Goal: Task Accomplishment & Management: Use online tool/utility

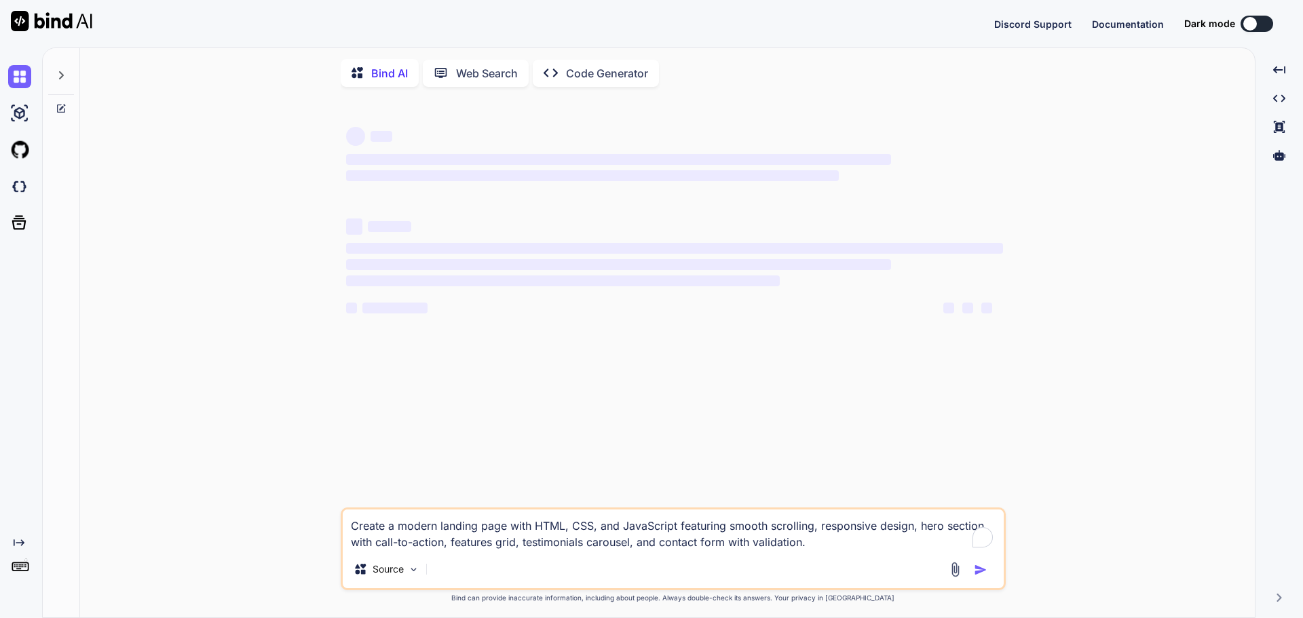
type textarea "x"
click at [1177, 29] on button at bounding box center [1172, 24] width 33 height 16
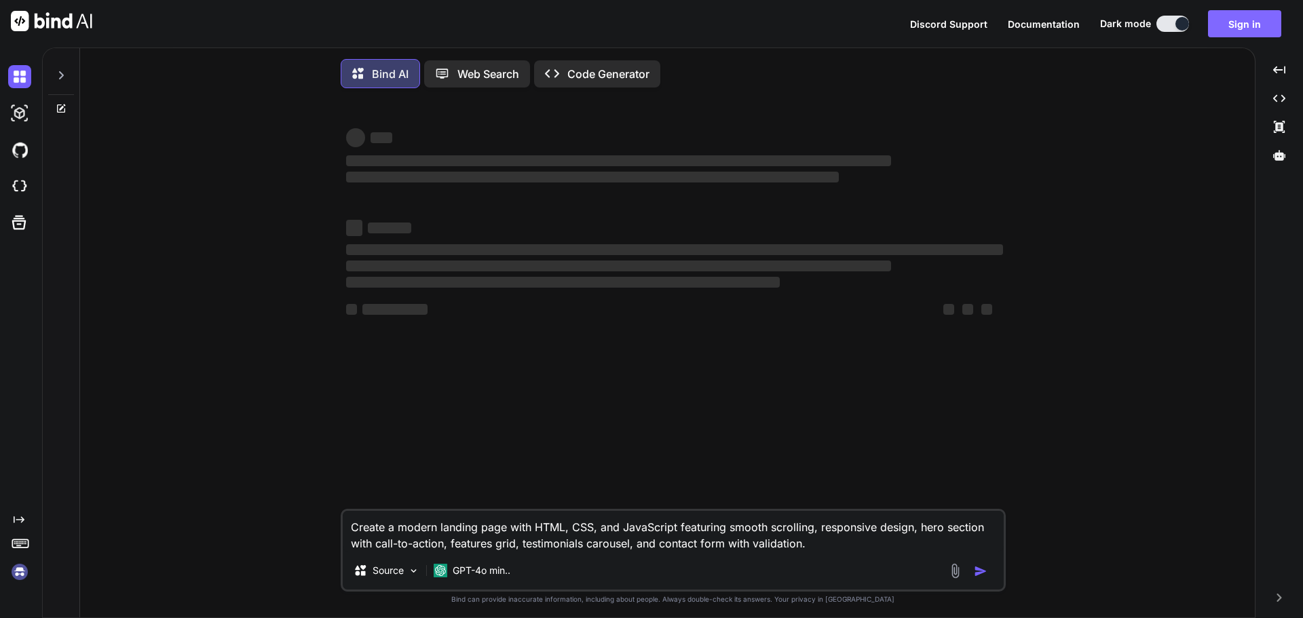
click at [1260, 23] on button "Sign in" at bounding box center [1244, 23] width 73 height 27
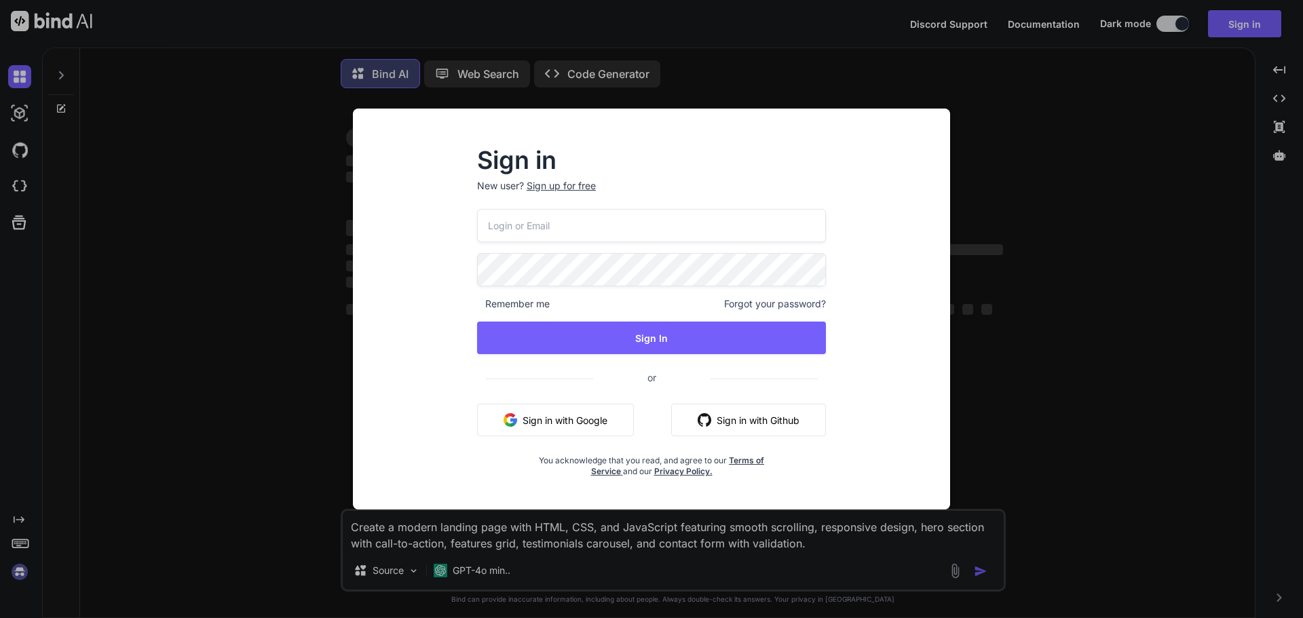
type textarea "x"
click at [636, 220] on input "email" at bounding box center [651, 225] width 349 height 33
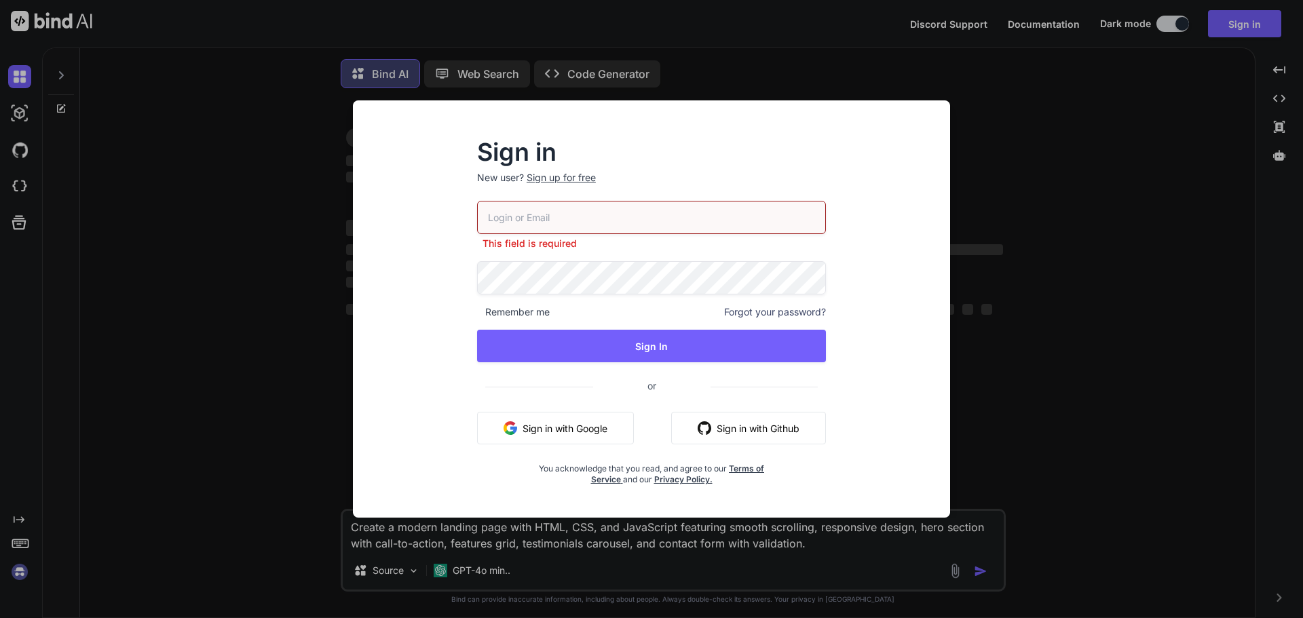
click at [626, 216] on input "email" at bounding box center [651, 217] width 349 height 33
type input "a"
type input "garnersol"
click at [786, 219] on span at bounding box center [788, 217] width 11 height 11
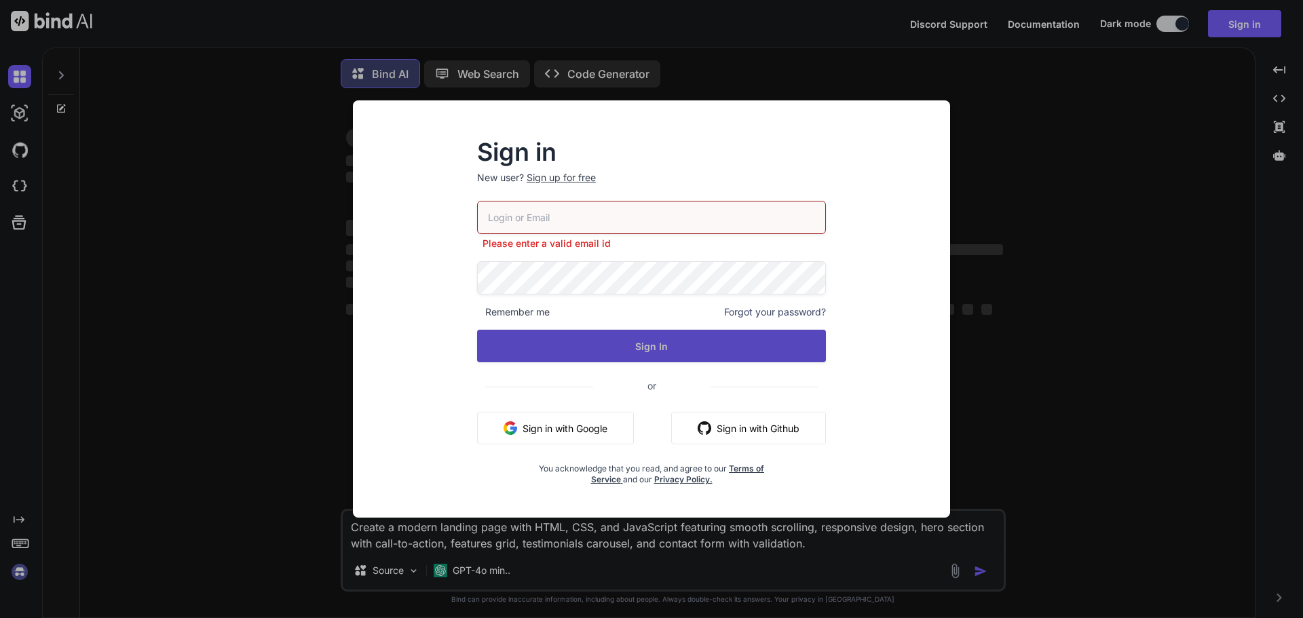
type input "garnersolutionsco@gmail.com"
click at [714, 346] on button "Sign In" at bounding box center [651, 346] width 349 height 33
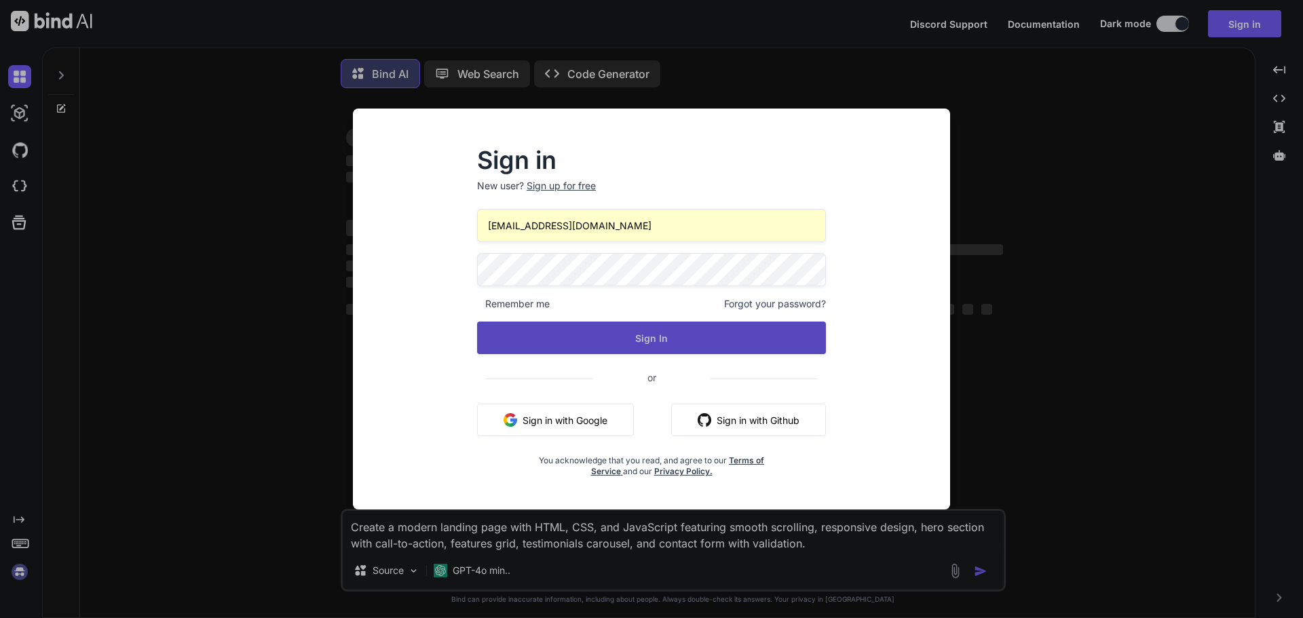
click at [645, 341] on button "Sign In" at bounding box center [651, 338] width 349 height 33
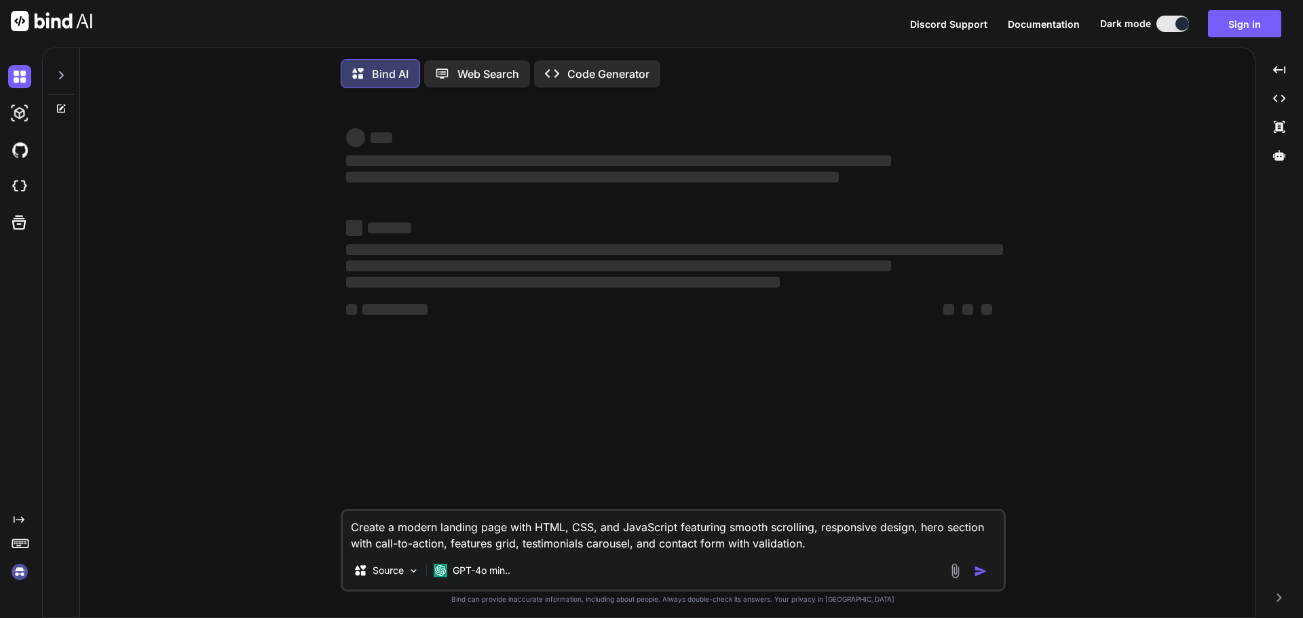
click at [1096, 277] on div "‌ ‌ ‌ ‌ ‌ ‌ ‌ ‌ ‌ ‌ ‌ ‌ ‌ ‌ Create a modern landing page with HTML, CSS, and Ja…" at bounding box center [672, 360] width 1163 height 522
click at [19, 518] on icon "Created with Pixso." at bounding box center [19, 519] width 11 height 11
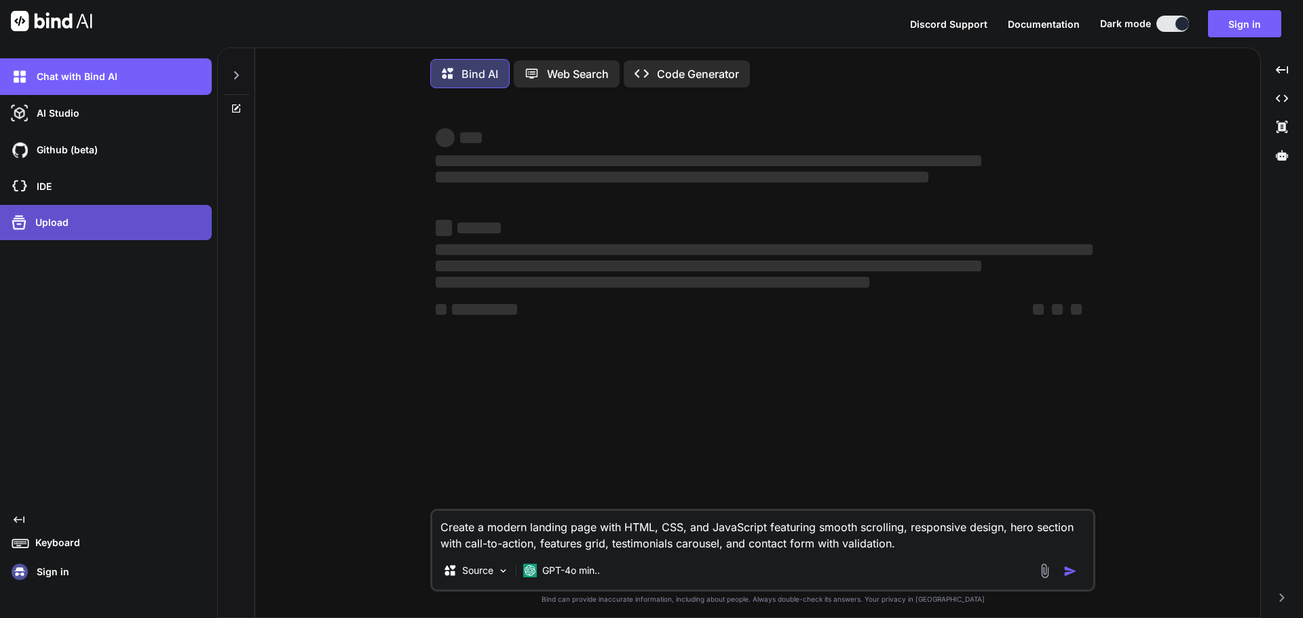
click at [60, 222] on p "Upload" at bounding box center [49, 223] width 39 height 14
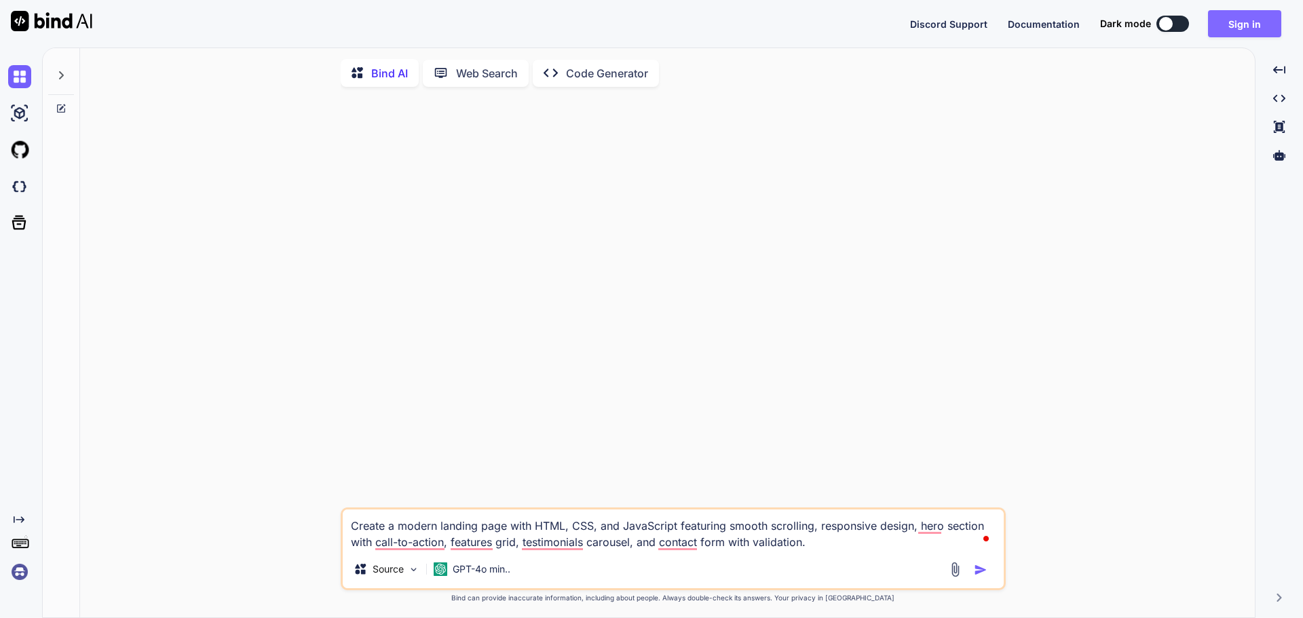
click at [1248, 25] on button "Sign in" at bounding box center [1244, 23] width 73 height 27
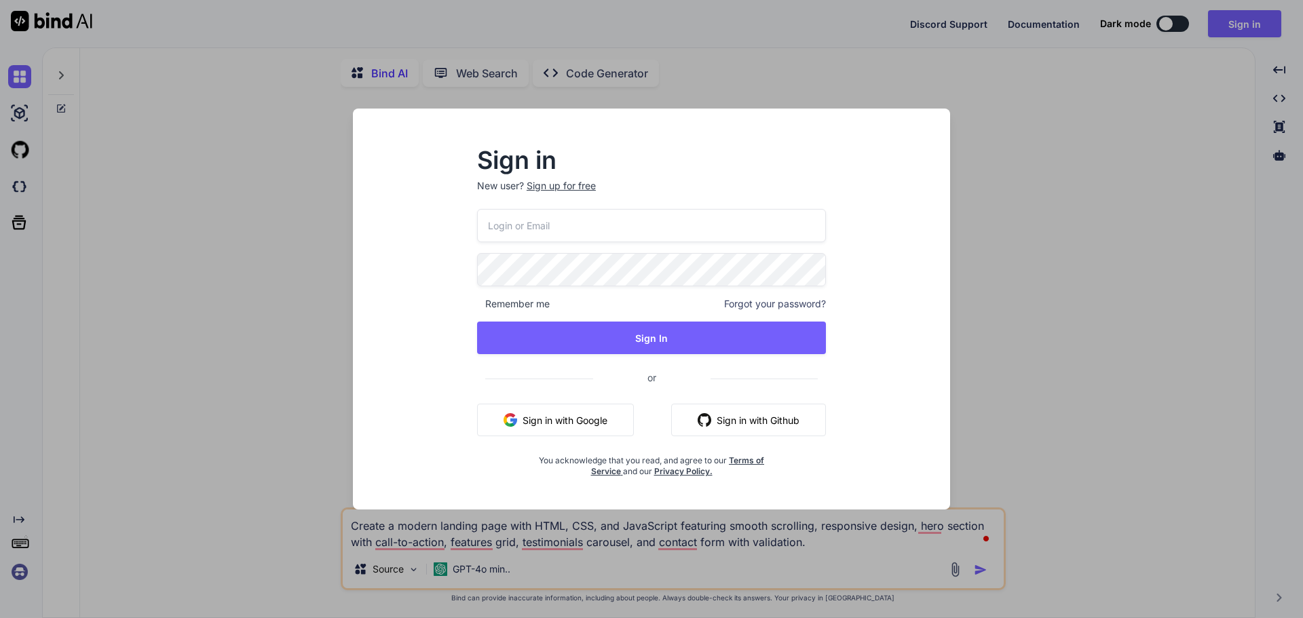
type textarea "x"
click at [787, 226] on span at bounding box center [788, 225] width 11 height 11
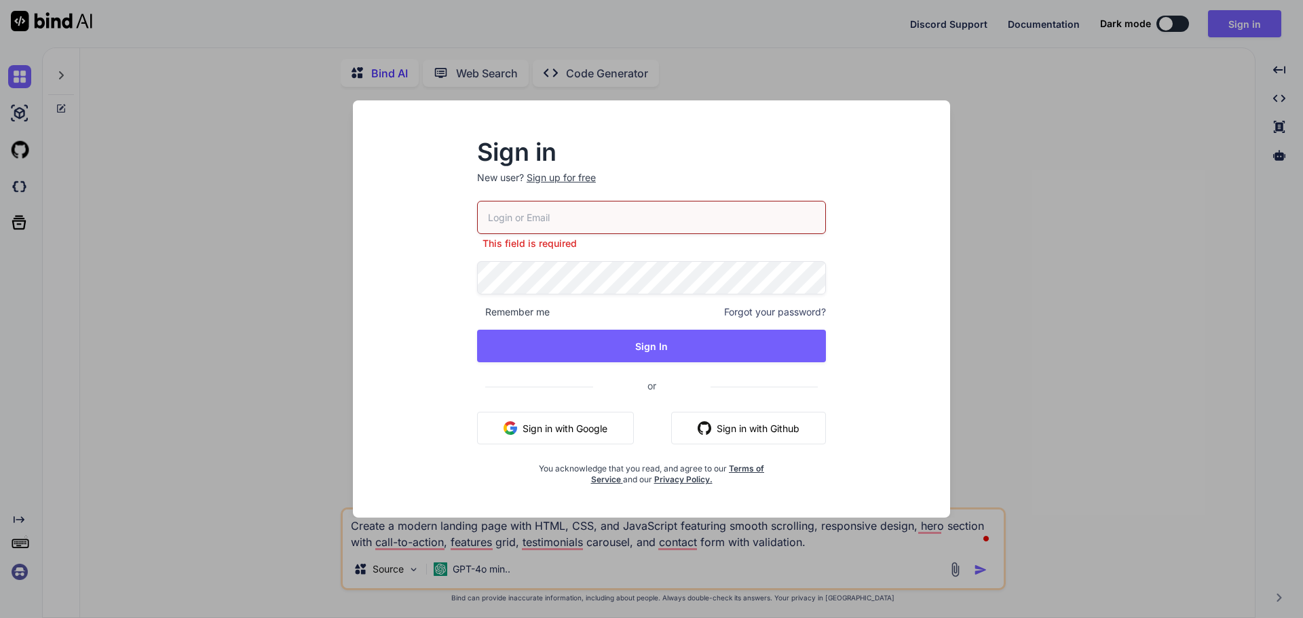
click at [784, 229] on div at bounding box center [651, 217] width 349 height 33
click at [790, 219] on span at bounding box center [788, 217] width 11 height 11
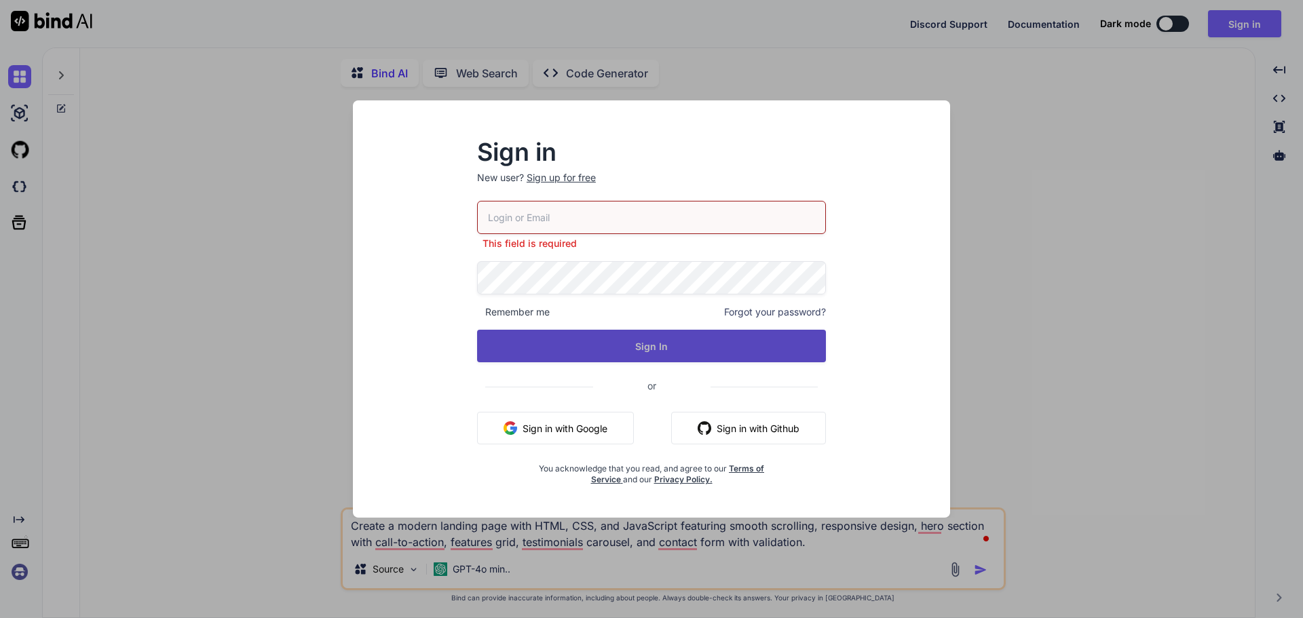
type input "[EMAIL_ADDRESS][DOMAIN_NAME]"
click at [693, 353] on button "Sign In" at bounding box center [651, 346] width 349 height 33
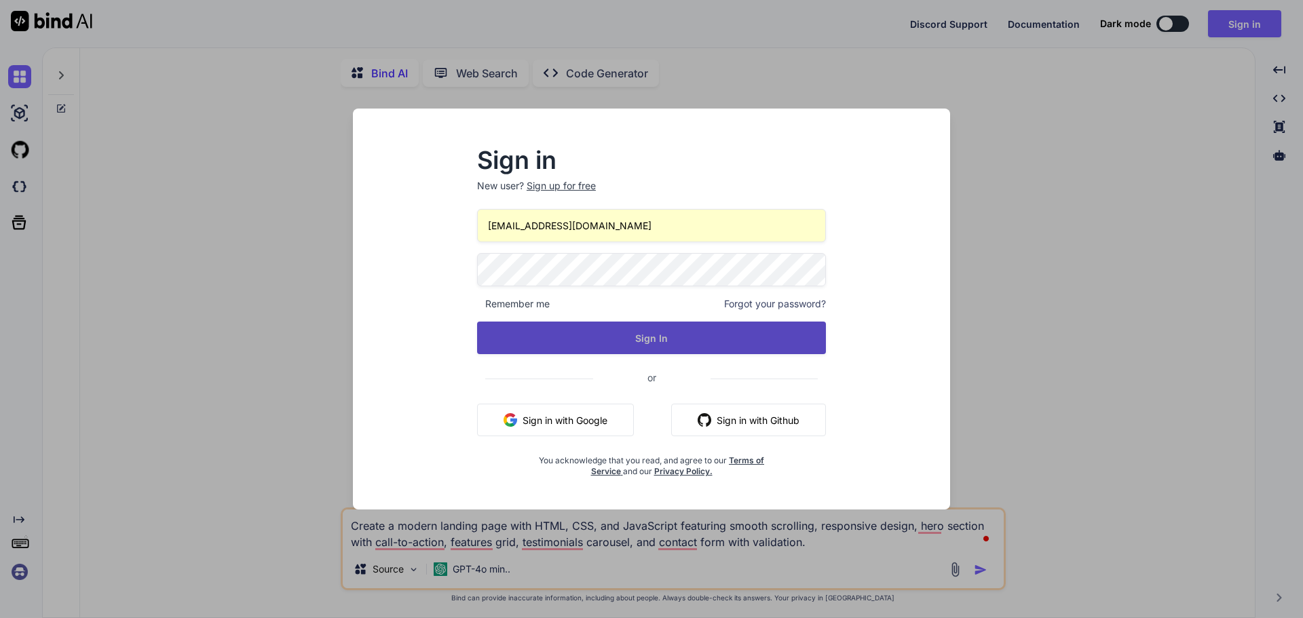
click at [661, 339] on button "Sign In" at bounding box center [651, 338] width 349 height 33
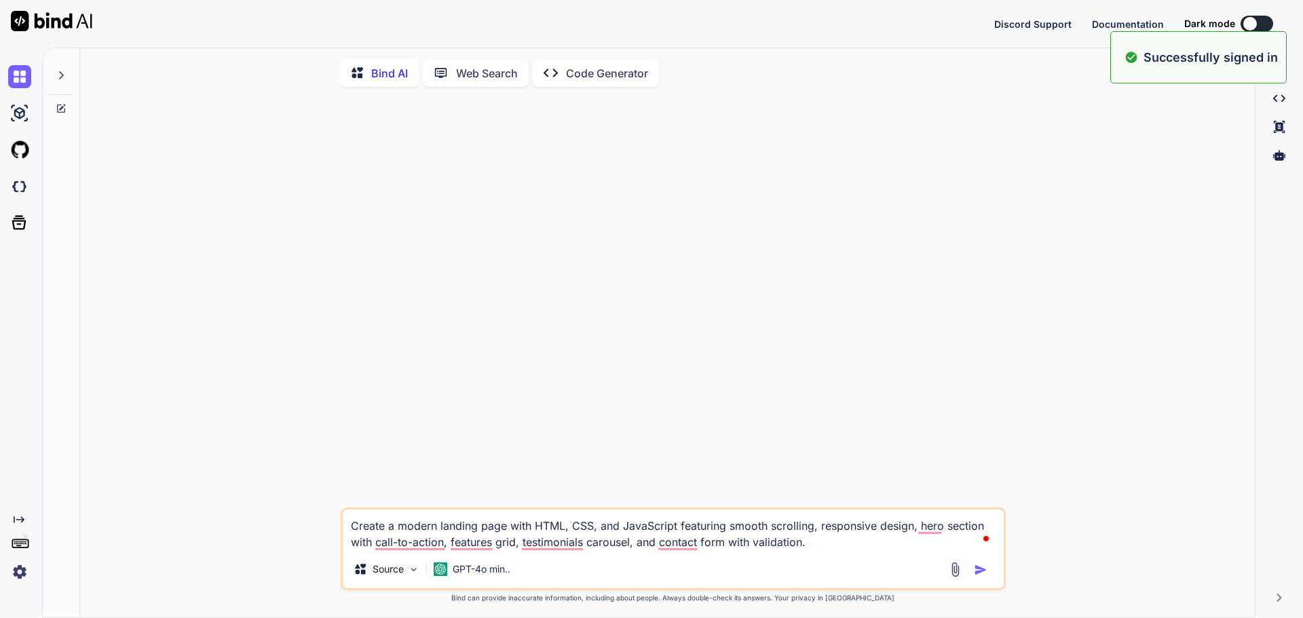
click at [1252, 23] on div at bounding box center [1250, 24] width 14 height 14
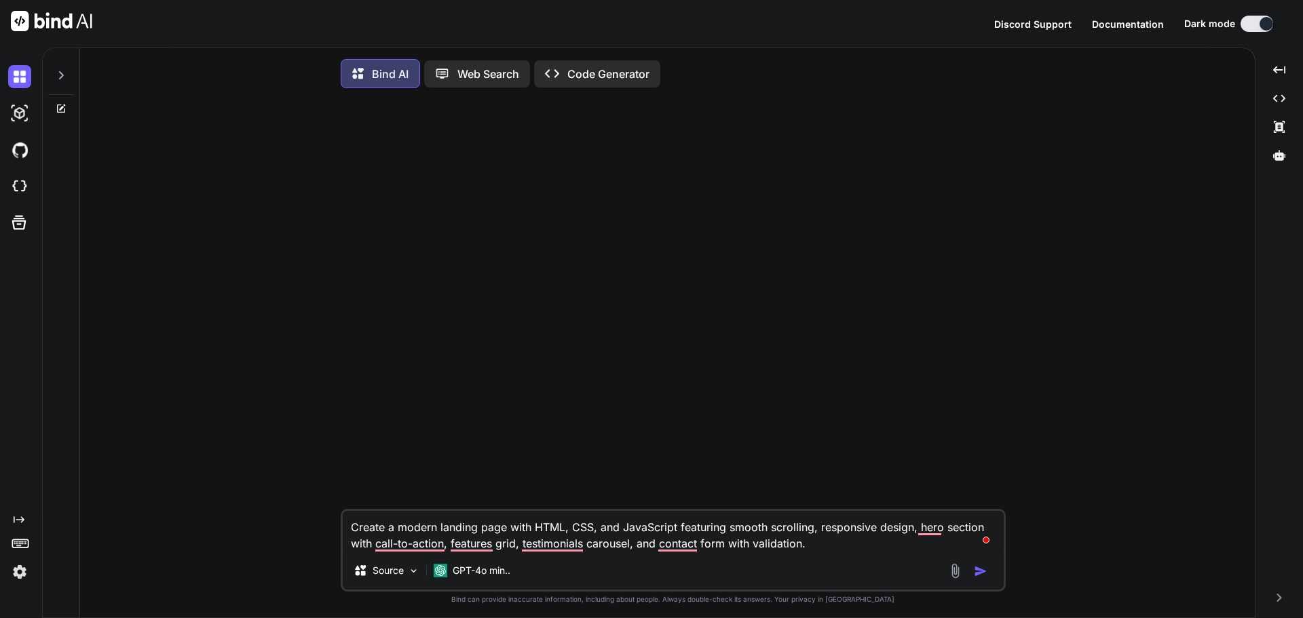
click at [17, 520] on icon "Created with Pixso." at bounding box center [19, 519] width 11 height 11
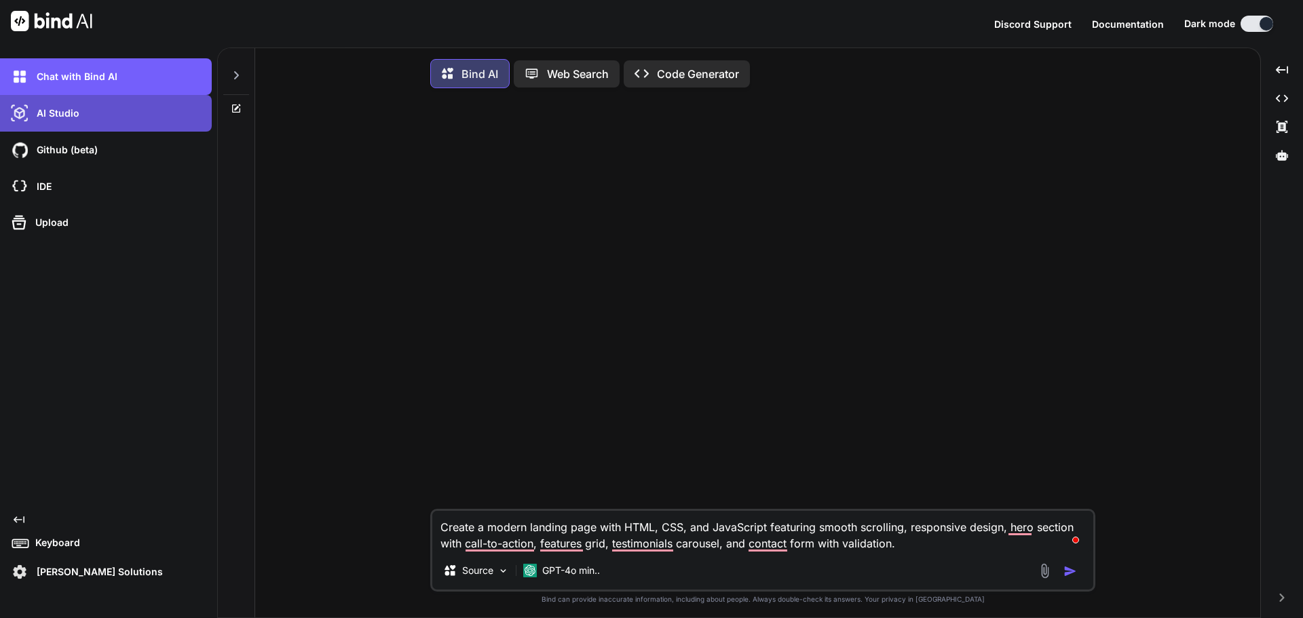
click at [70, 117] on p "AI Studio" at bounding box center [55, 114] width 48 height 14
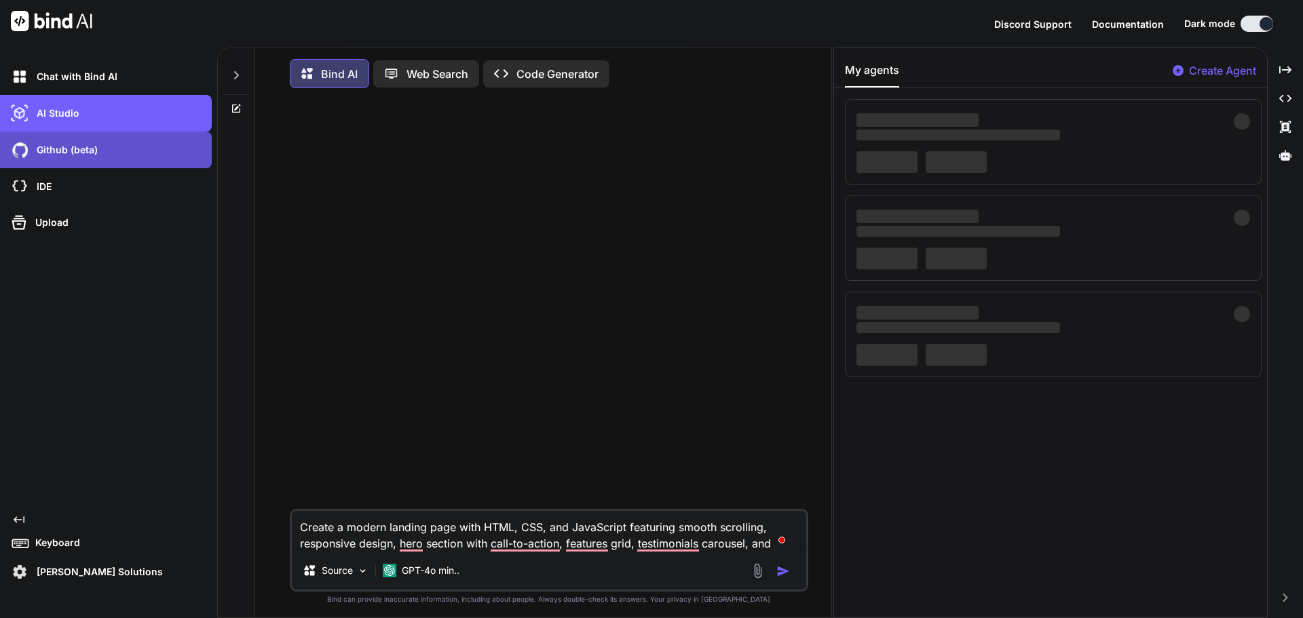
click at [79, 153] on p "Github (beta)" at bounding box center [64, 150] width 66 height 14
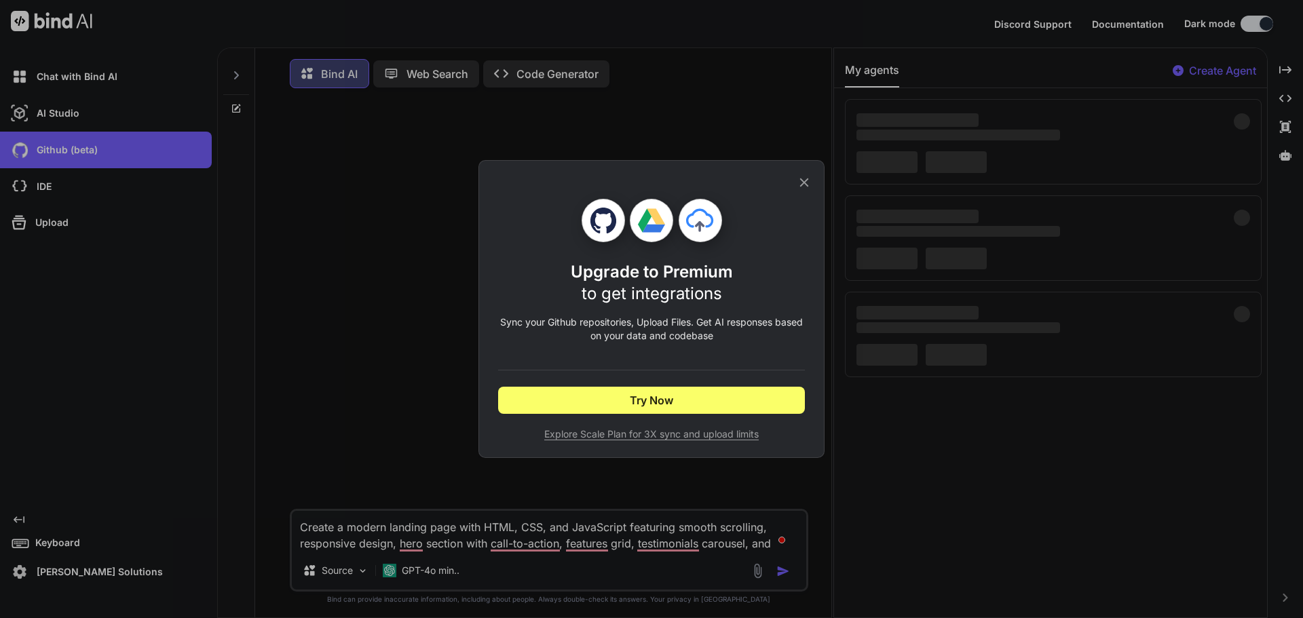
click at [134, 486] on div "Upgrade to Premium to get integrations Sync your Github repositories, Upload Fi…" at bounding box center [651, 309] width 1303 height 618
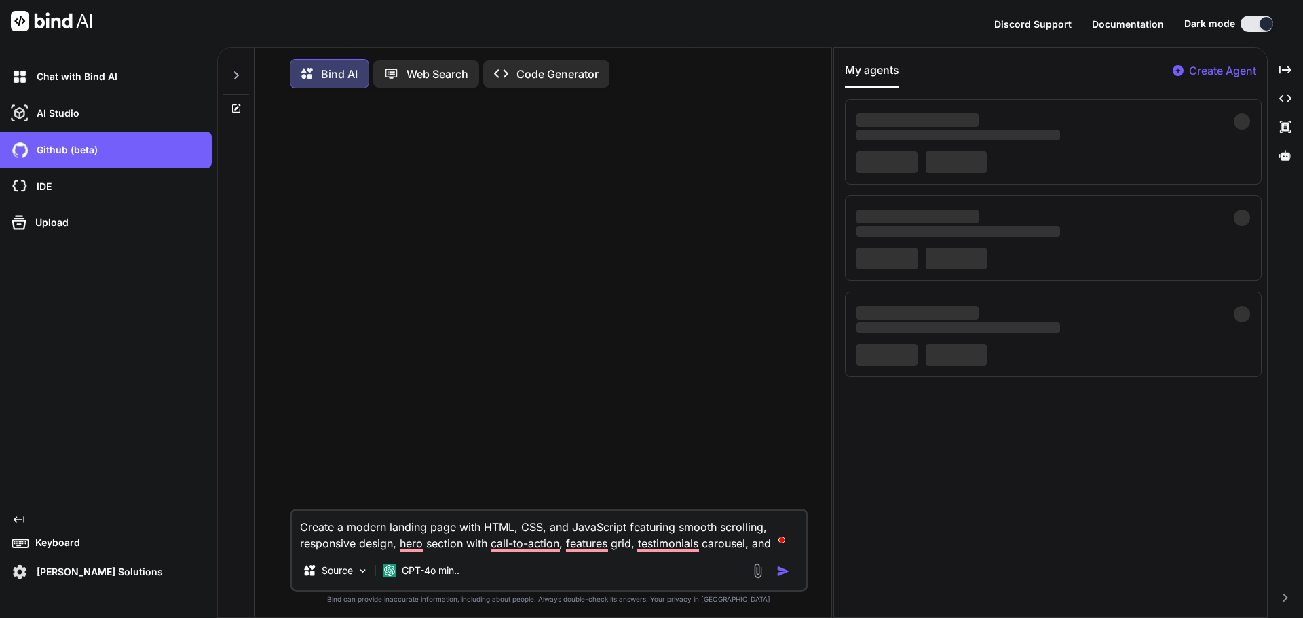
click at [84, 575] on p "Garner Solutions" at bounding box center [97, 572] width 132 height 14
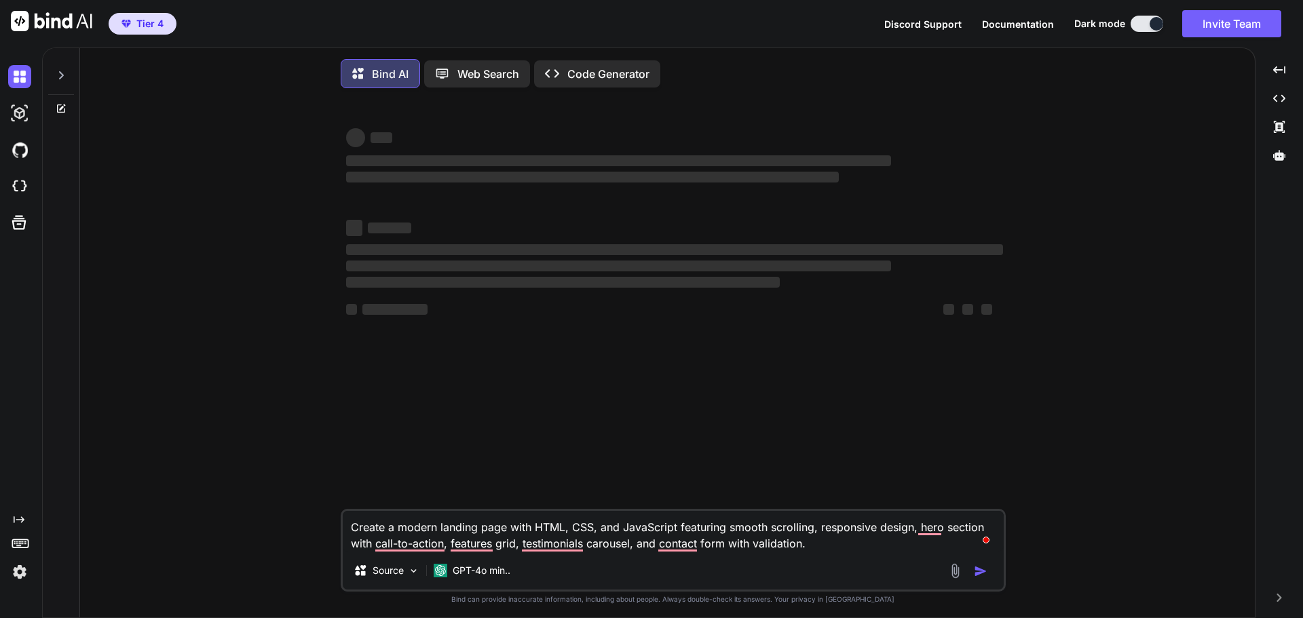
type textarea "x"
click at [23, 577] on img at bounding box center [19, 571] width 23 height 23
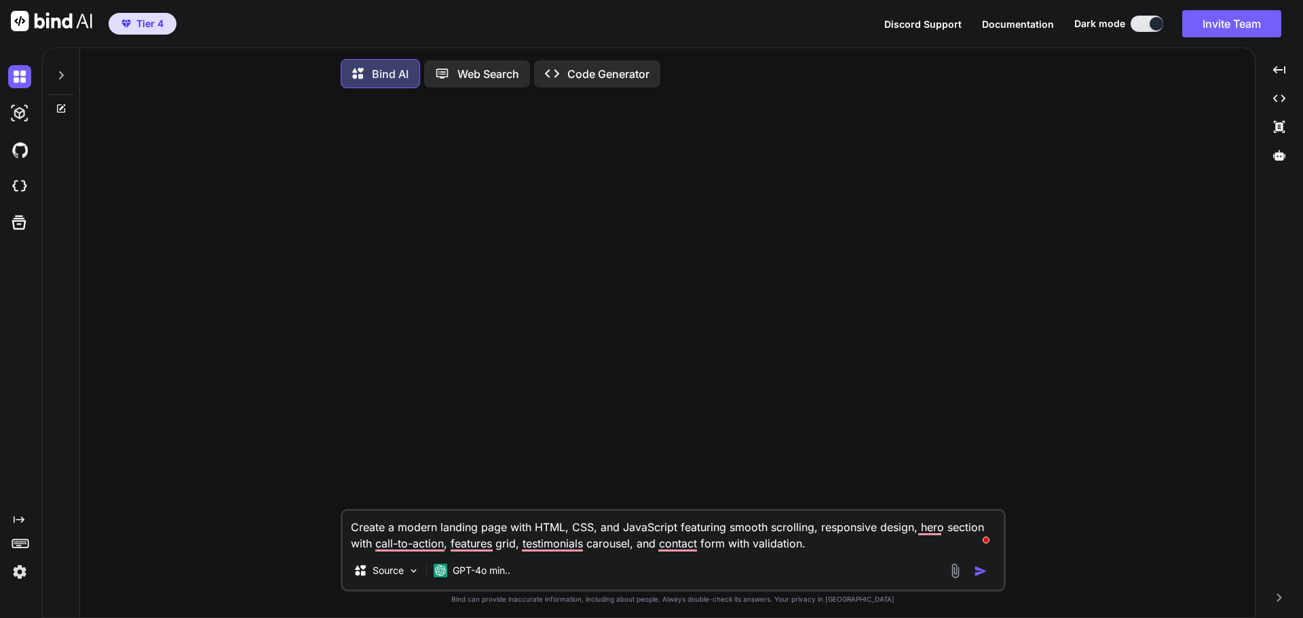
click at [612, 77] on p "Code Generator" at bounding box center [608, 74] width 82 height 16
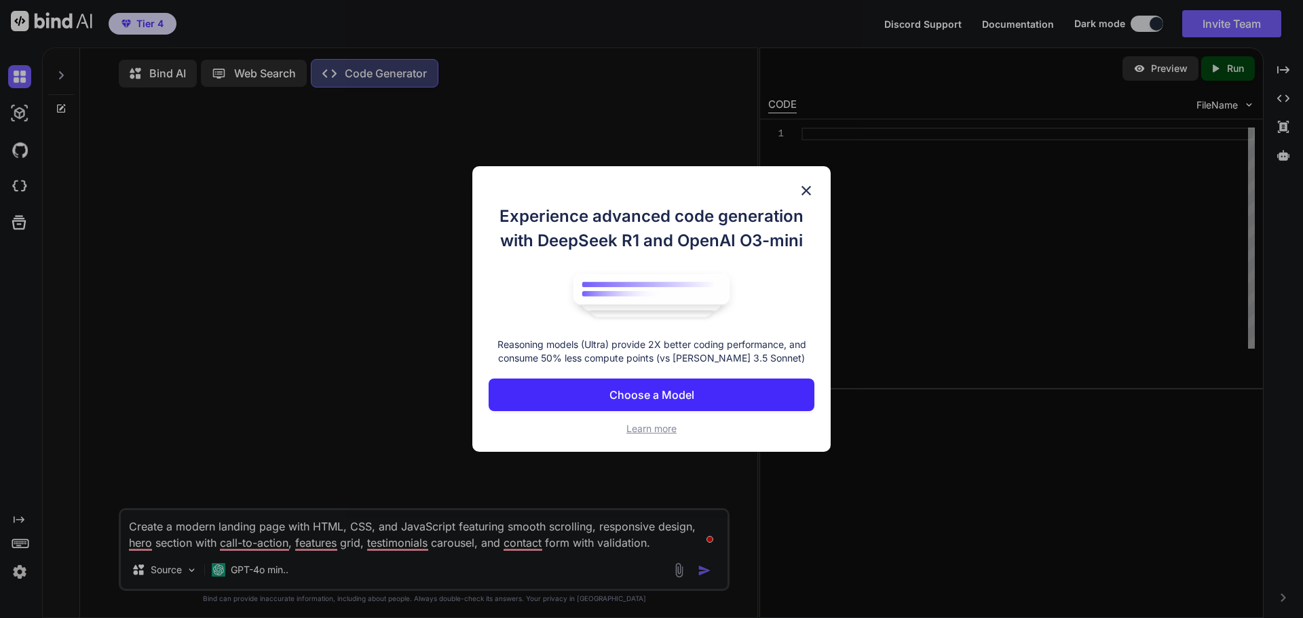
click at [735, 396] on button "Choose a Model" at bounding box center [651, 395] width 326 height 33
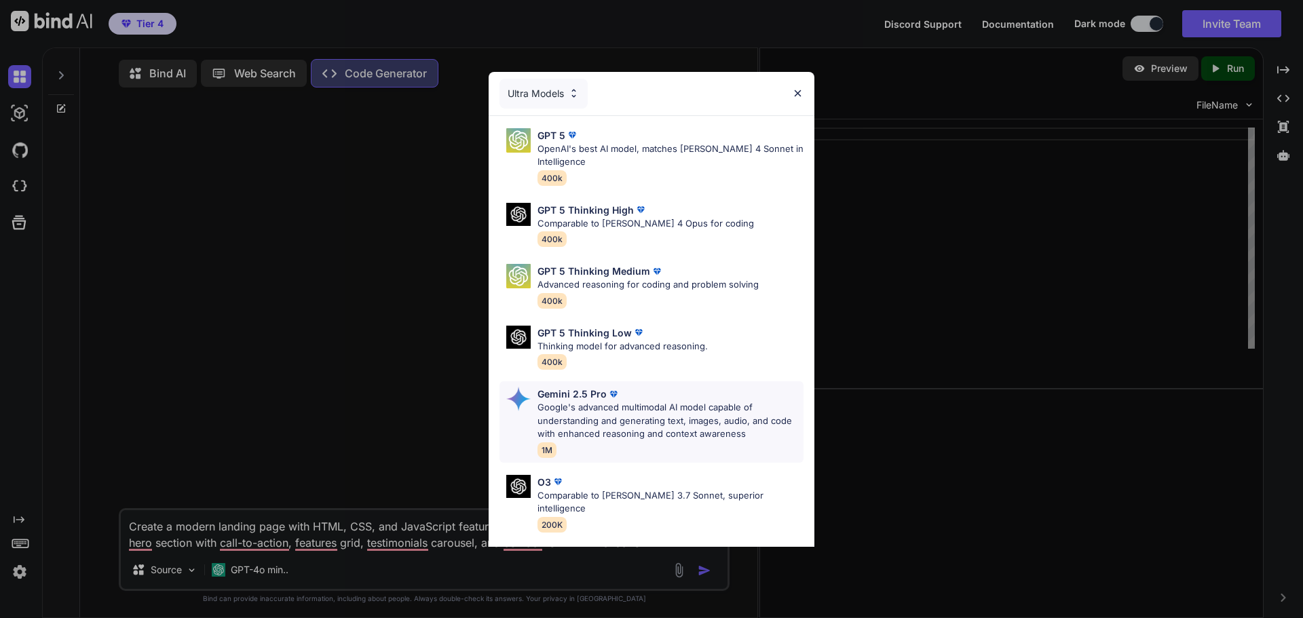
click at [647, 408] on p "Google's advanced multimodal AI model capable of understanding and generating t…" at bounding box center [670, 421] width 266 height 40
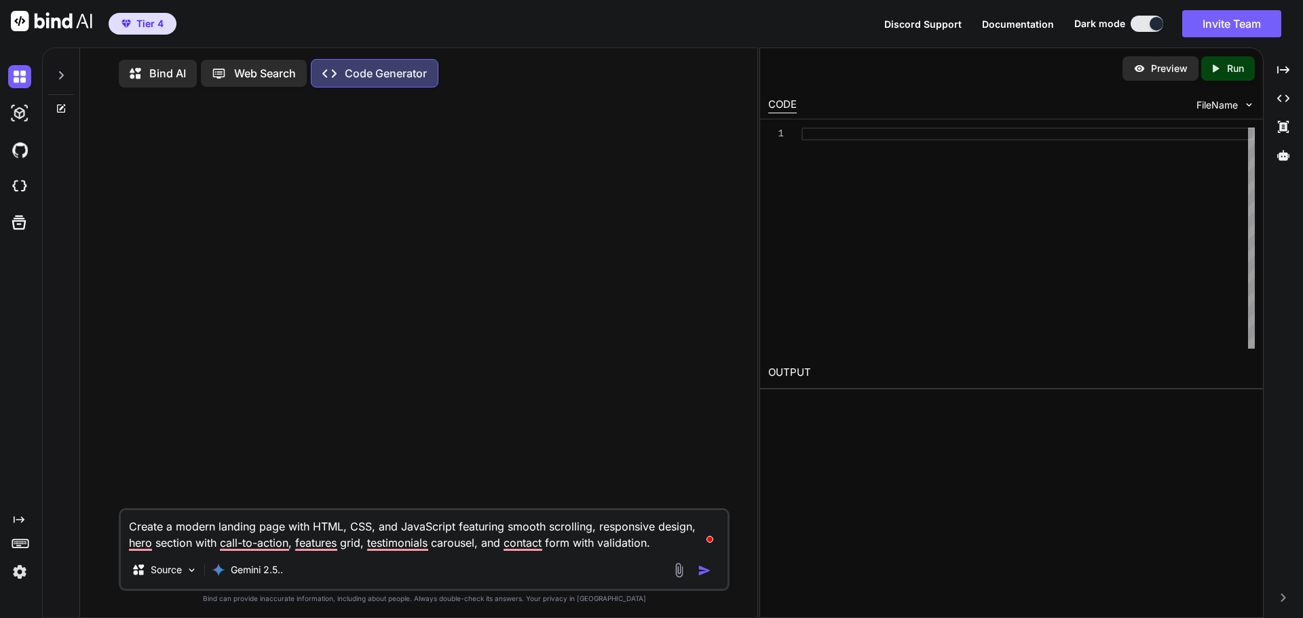
click at [703, 572] on img "button" at bounding box center [704, 571] width 14 height 14
type textarea "x"
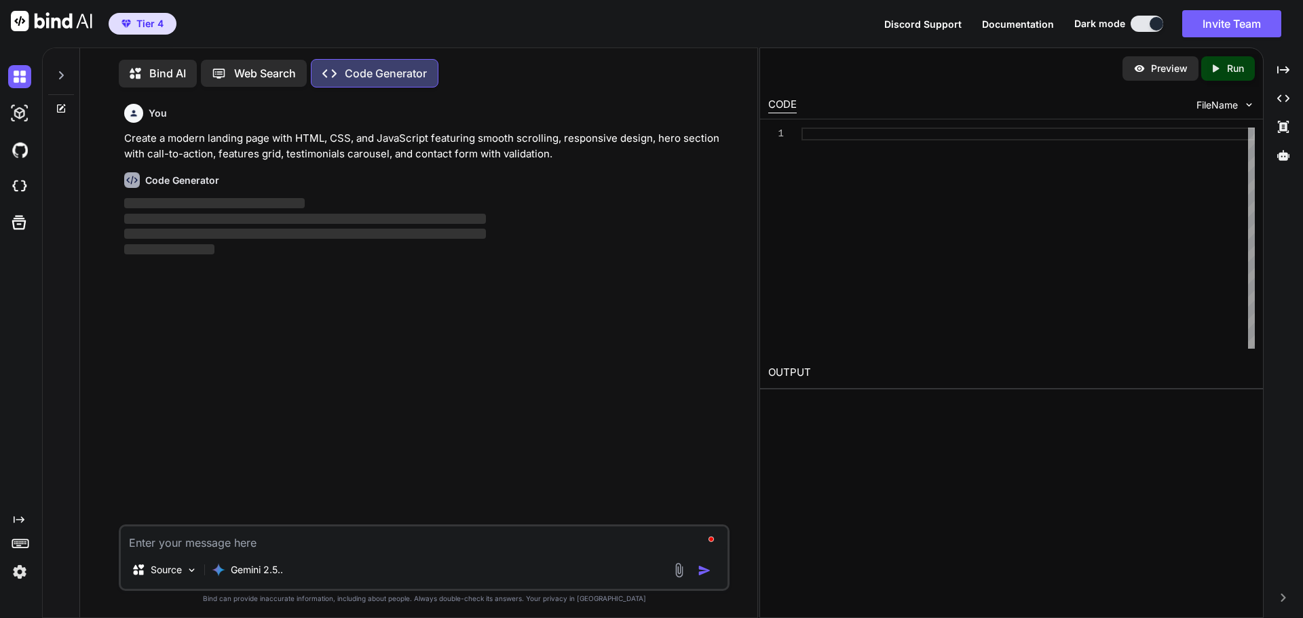
scroll to position [6, 0]
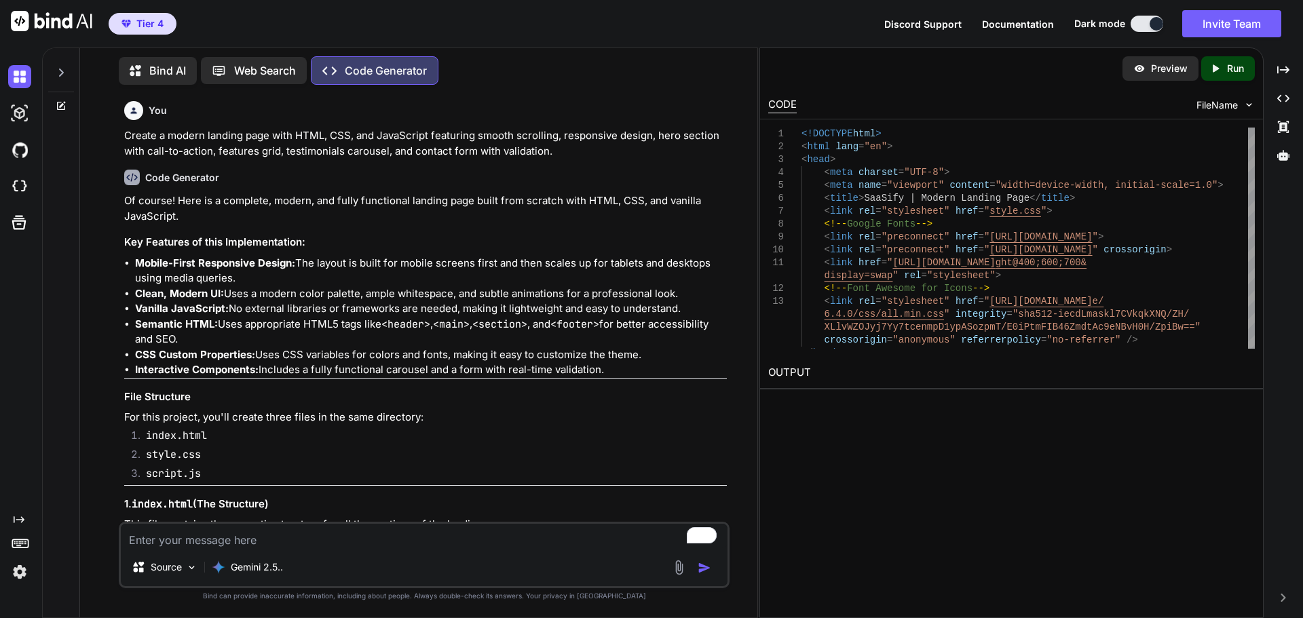
click at [1176, 73] on p "Preview" at bounding box center [1169, 69] width 37 height 14
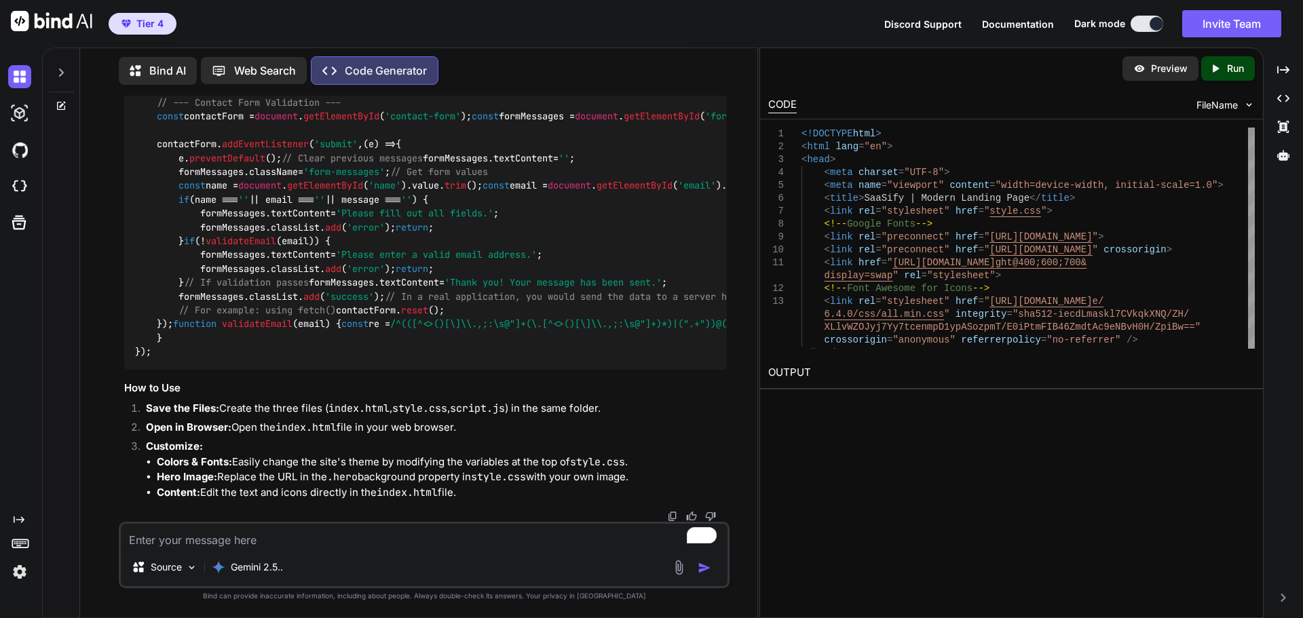
scroll to position [3433, 0]
click at [20, 112] on img at bounding box center [19, 113] width 23 height 23
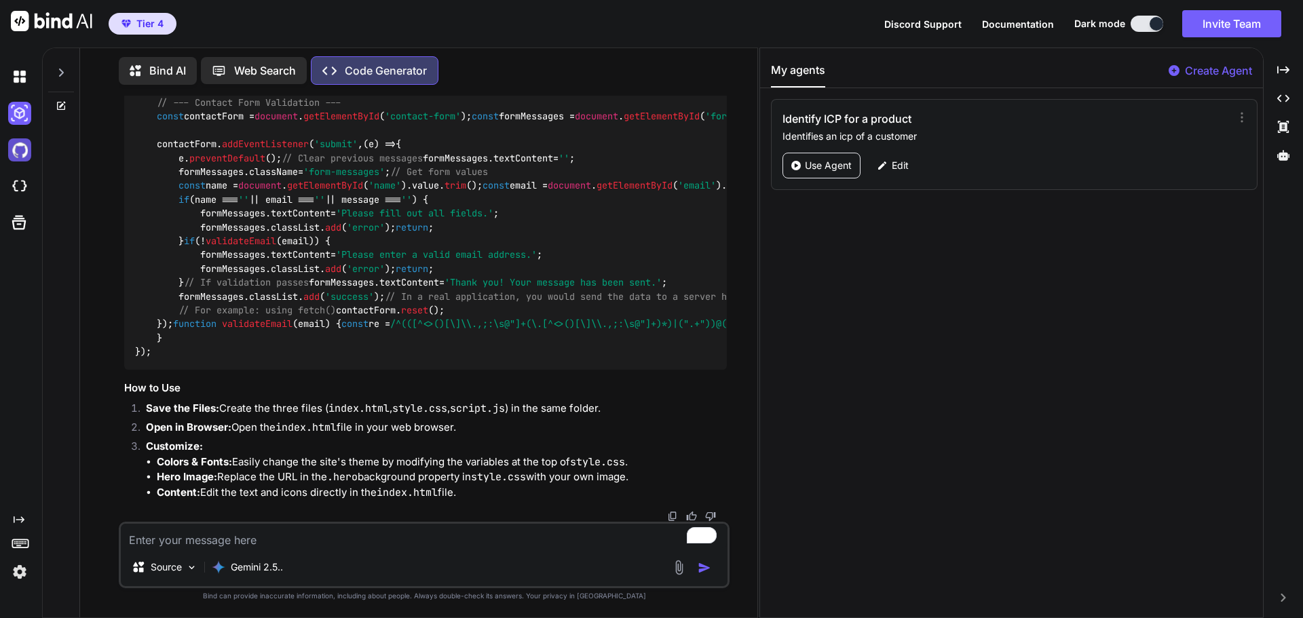
click at [28, 149] on img at bounding box center [19, 149] width 23 height 23
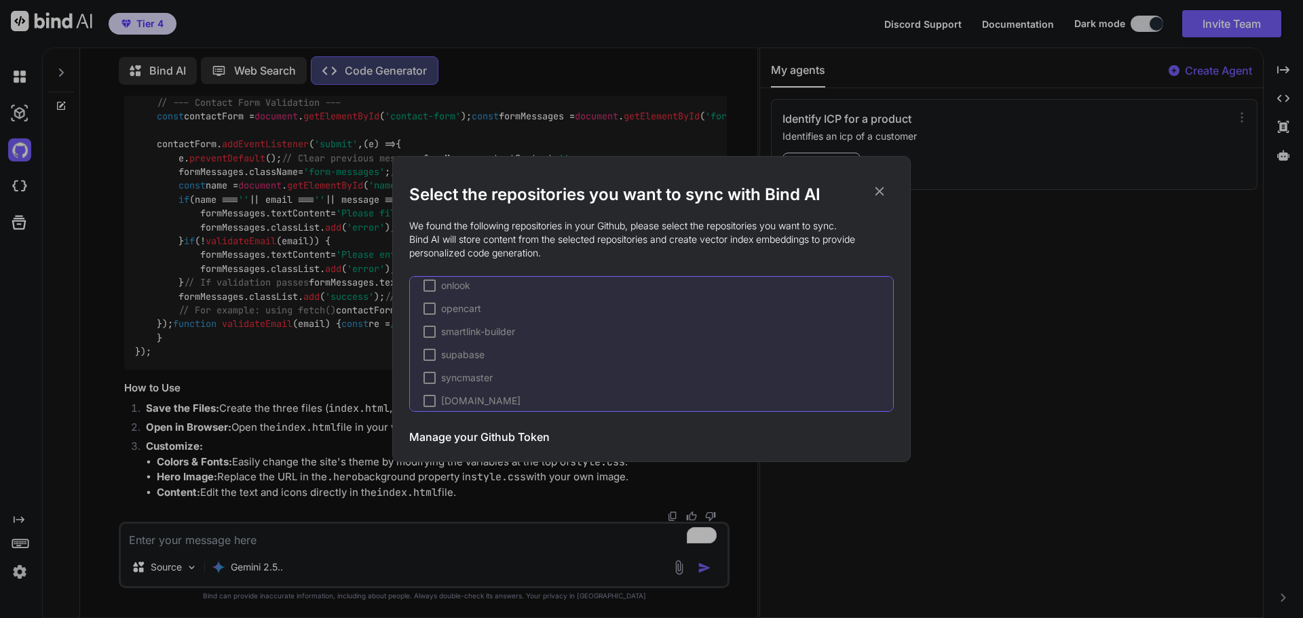
scroll to position [689, 0]
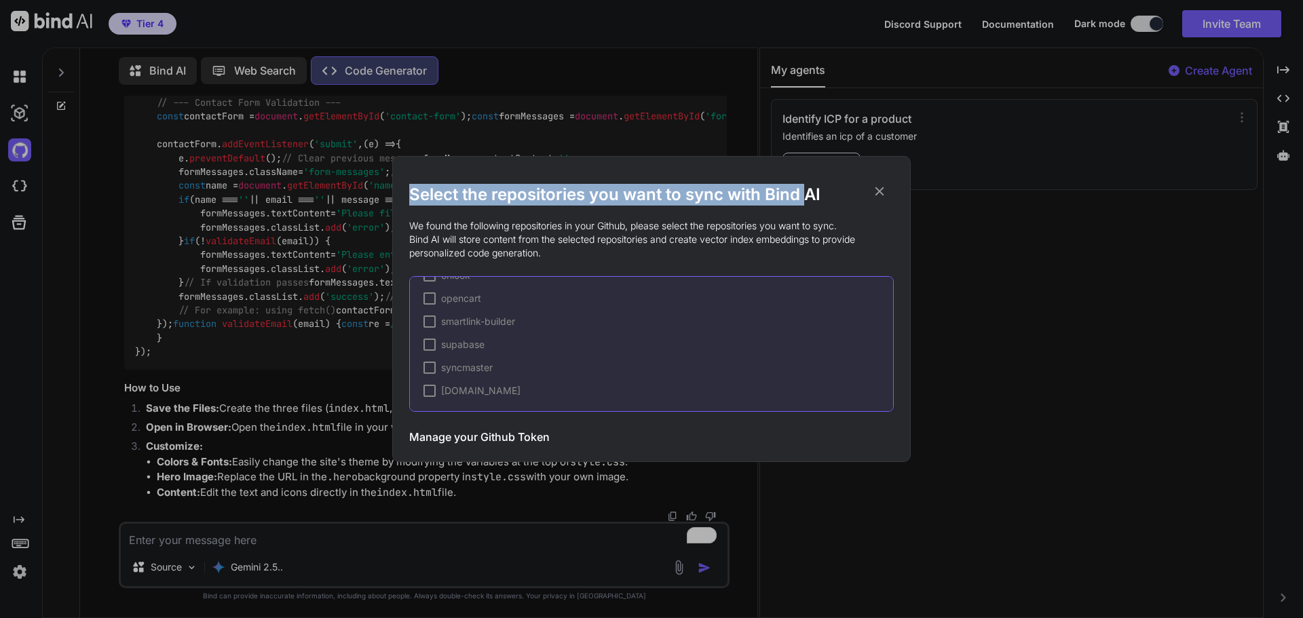
drag, startPoint x: 884, startPoint y: 193, endPoint x: 775, endPoint y: 236, distance: 116.9
click at [805, 200] on div "Select the repositories you want to sync with Bind AI We found the following re…" at bounding box center [651, 318] width 484 height 269
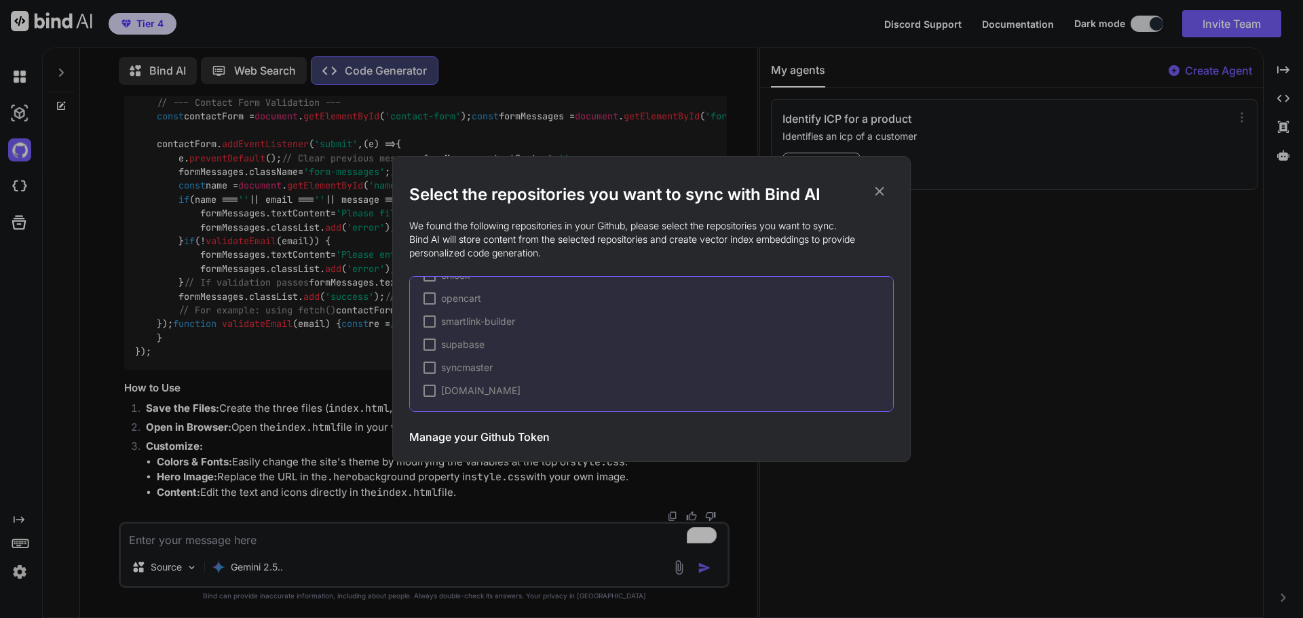
click at [497, 437] on h3 "Manage your Github Token" at bounding box center [479, 437] width 140 height 16
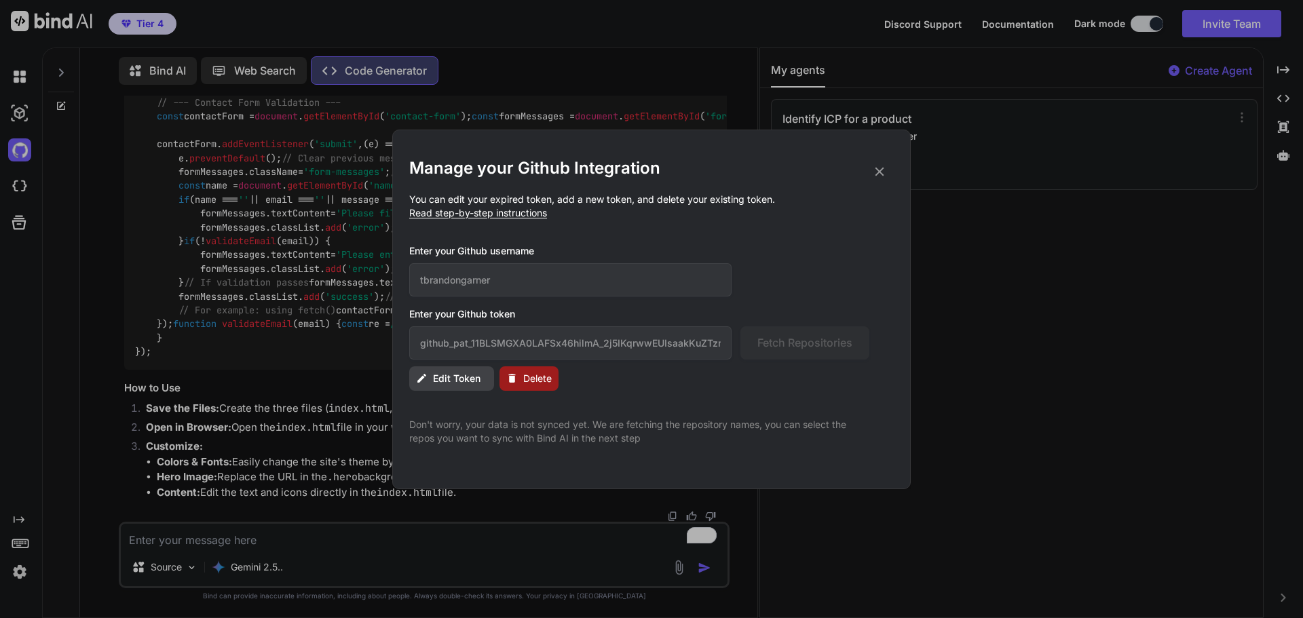
click at [524, 378] on span "Delete" at bounding box center [537, 379] width 28 height 14
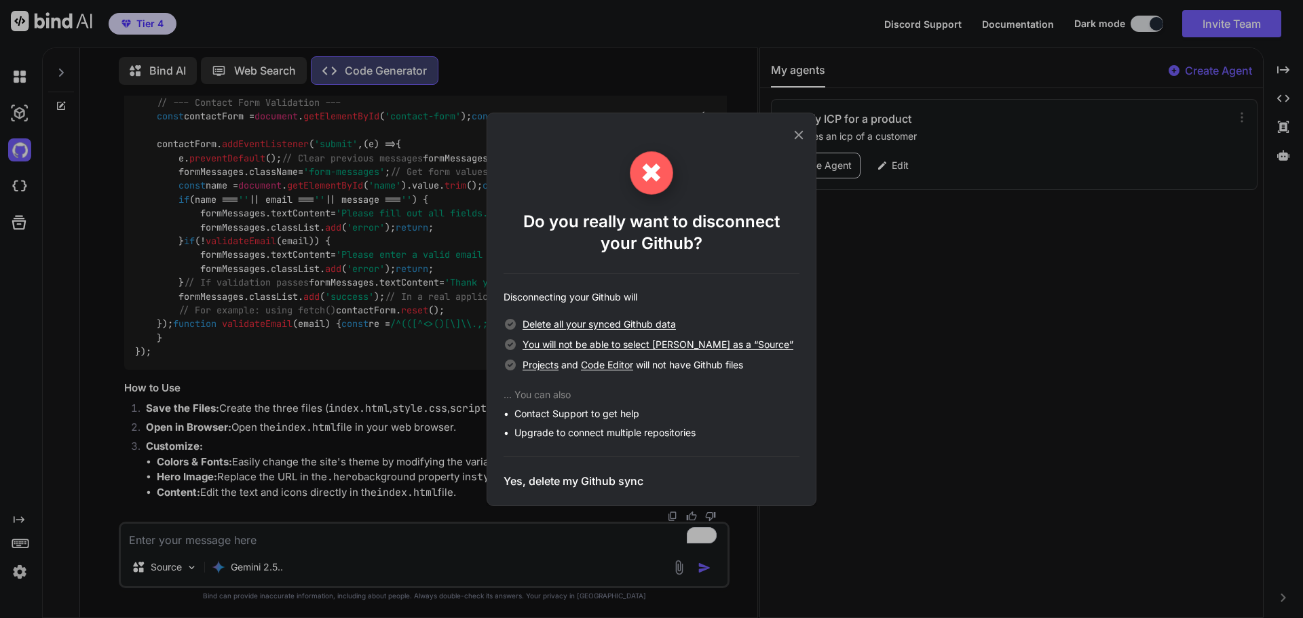
click at [615, 480] on h3 "Yes, delete my Github sync" at bounding box center [573, 481] width 140 height 16
click at [552, 476] on h3 "Disconnecting..." at bounding box center [545, 481] width 85 height 16
click at [801, 140] on icon at bounding box center [798, 135] width 15 height 15
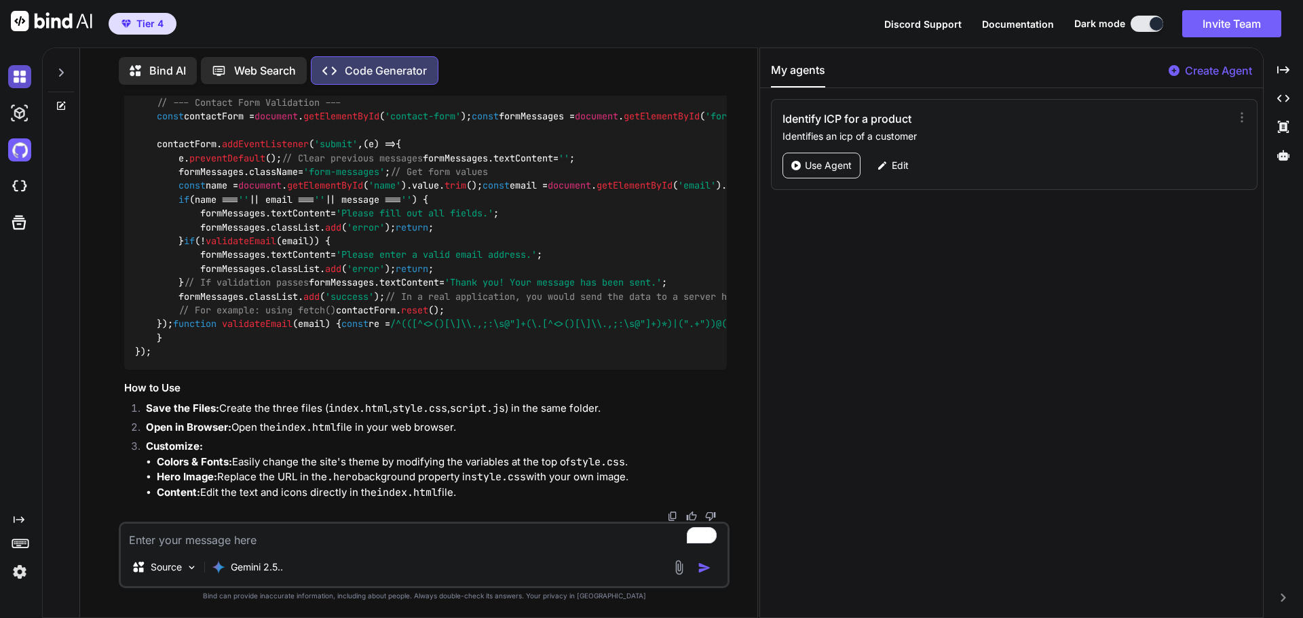
click at [20, 77] on img at bounding box center [19, 76] width 23 height 23
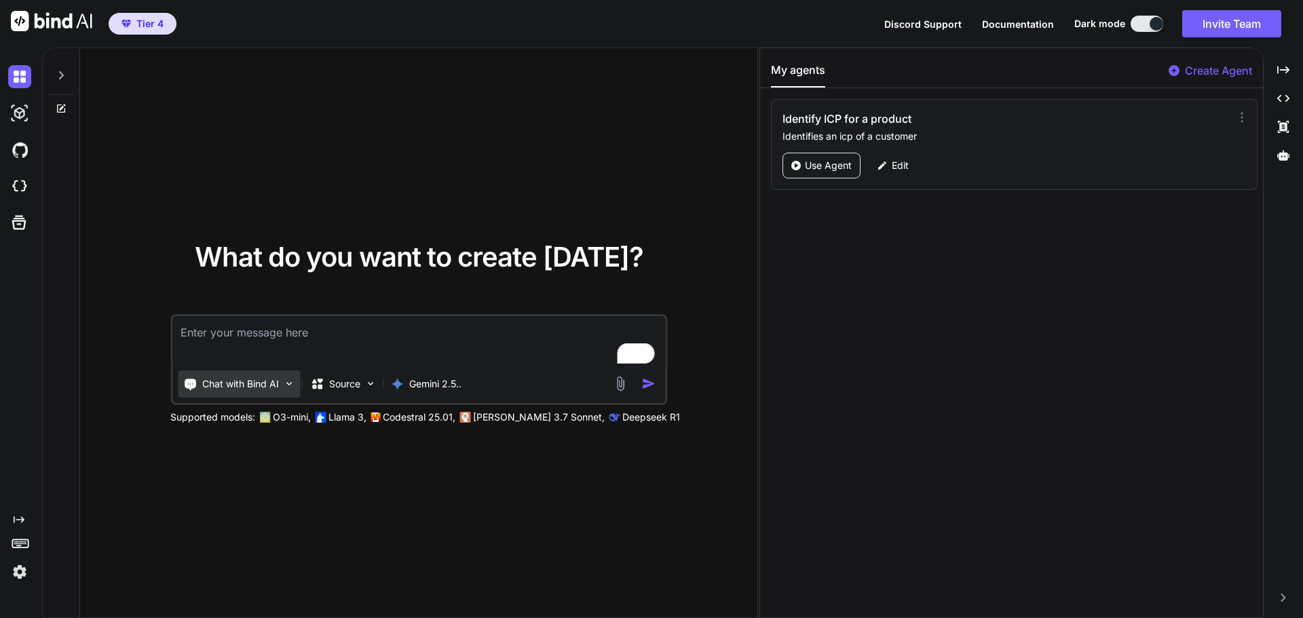
click at [239, 385] on p "Chat with Bind AI" at bounding box center [240, 384] width 77 height 14
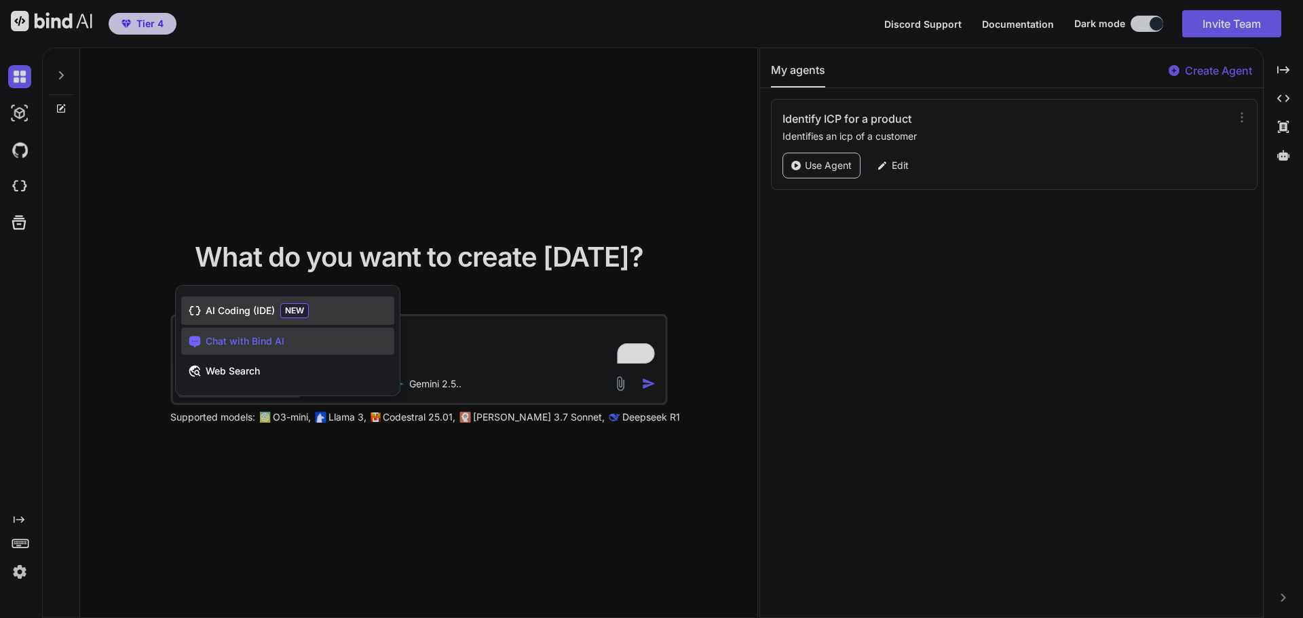
click at [275, 308] on div "AI Coding (IDE) NEW" at bounding box center [287, 310] width 213 height 28
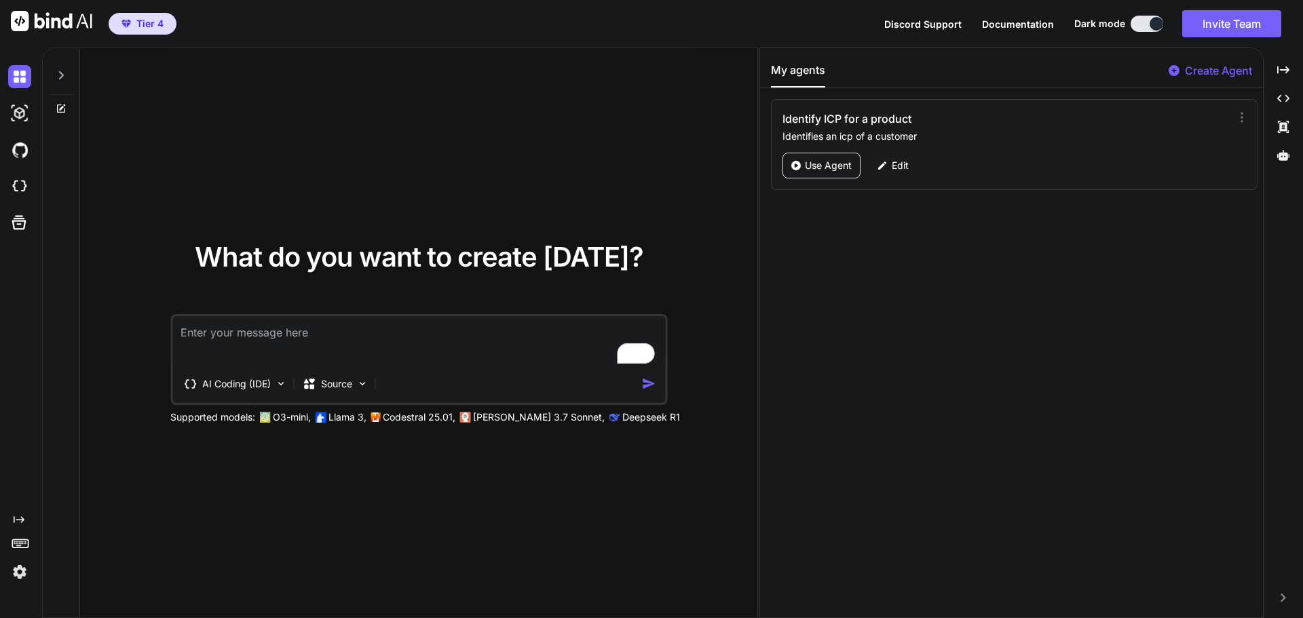
click at [60, 74] on icon at bounding box center [61, 75] width 11 height 11
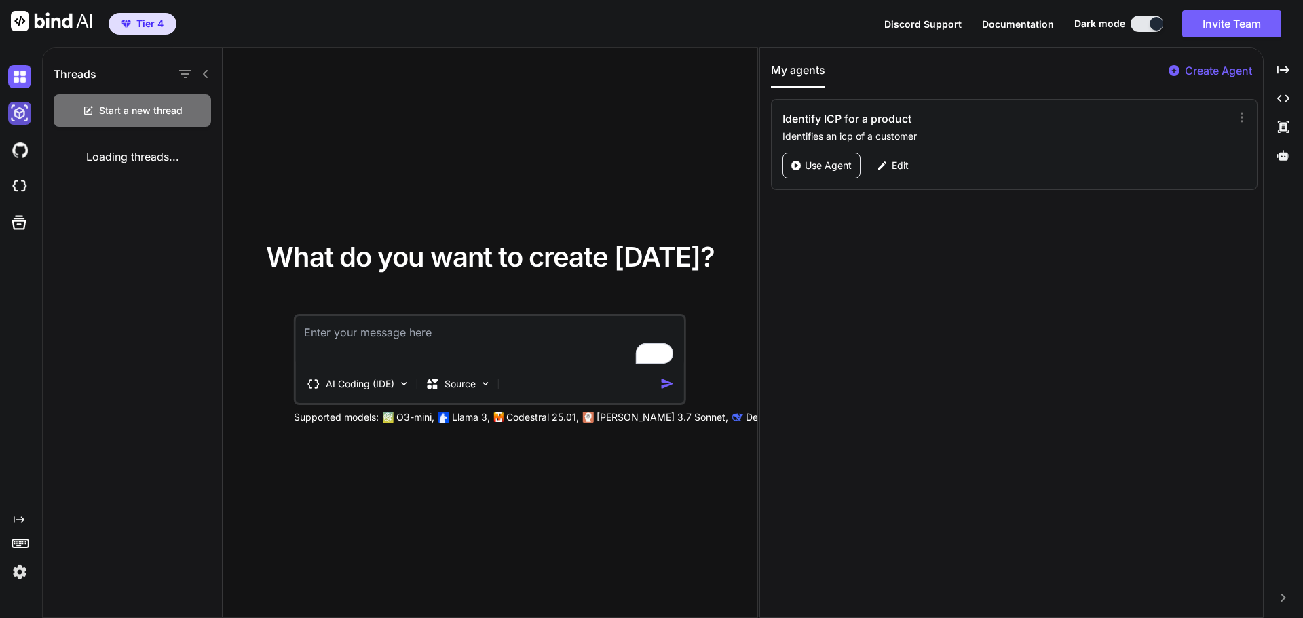
click at [18, 121] on img at bounding box center [19, 113] width 23 height 23
click at [18, 141] on img at bounding box center [19, 149] width 23 height 23
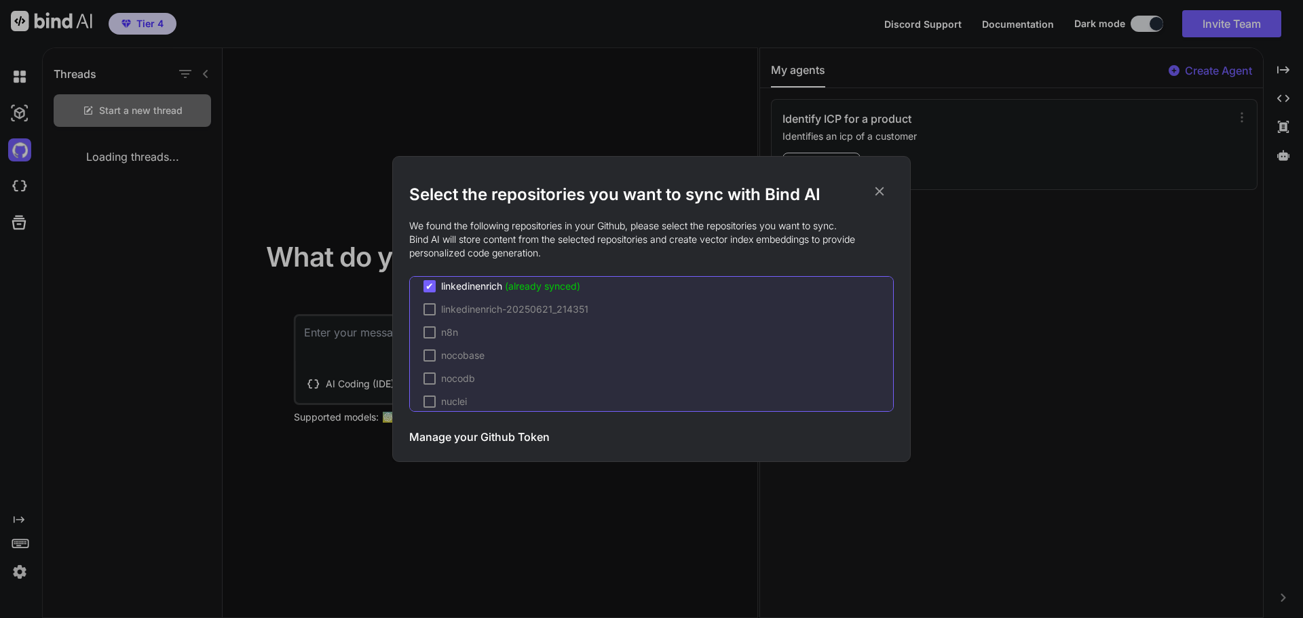
scroll to position [503, 0]
click at [431, 322] on span "✔" at bounding box center [429, 324] width 8 height 14
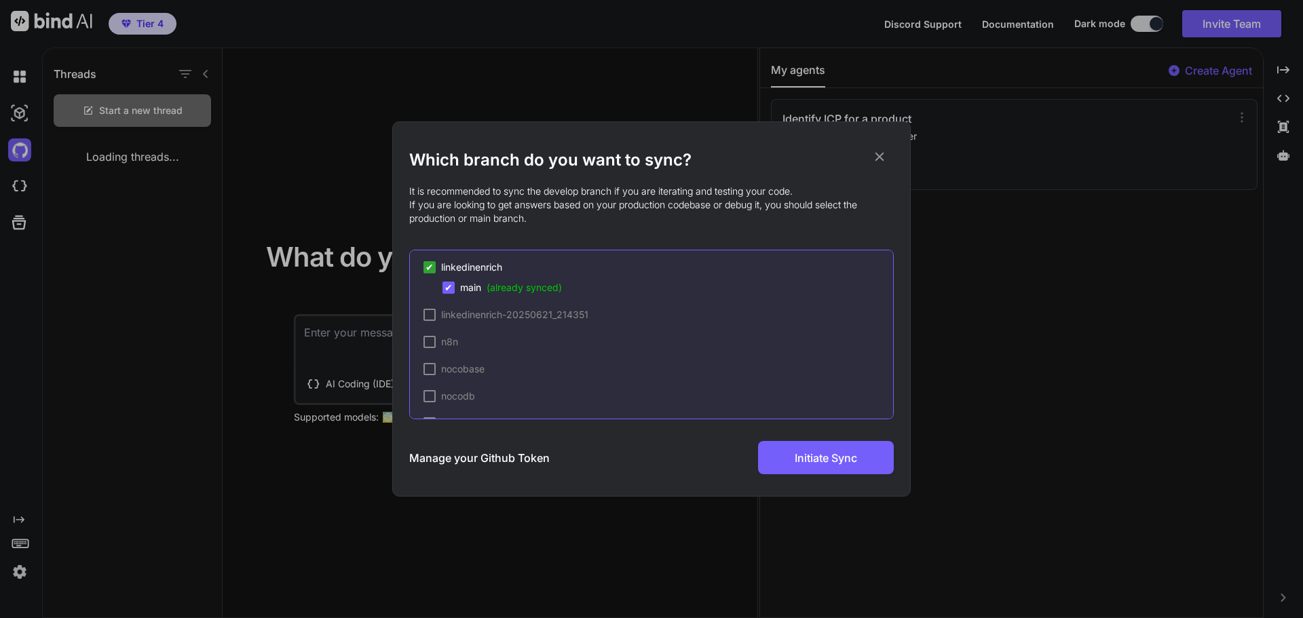
scroll to position [615, 0]
click at [445, 294] on span "✔" at bounding box center [448, 299] width 8 height 14
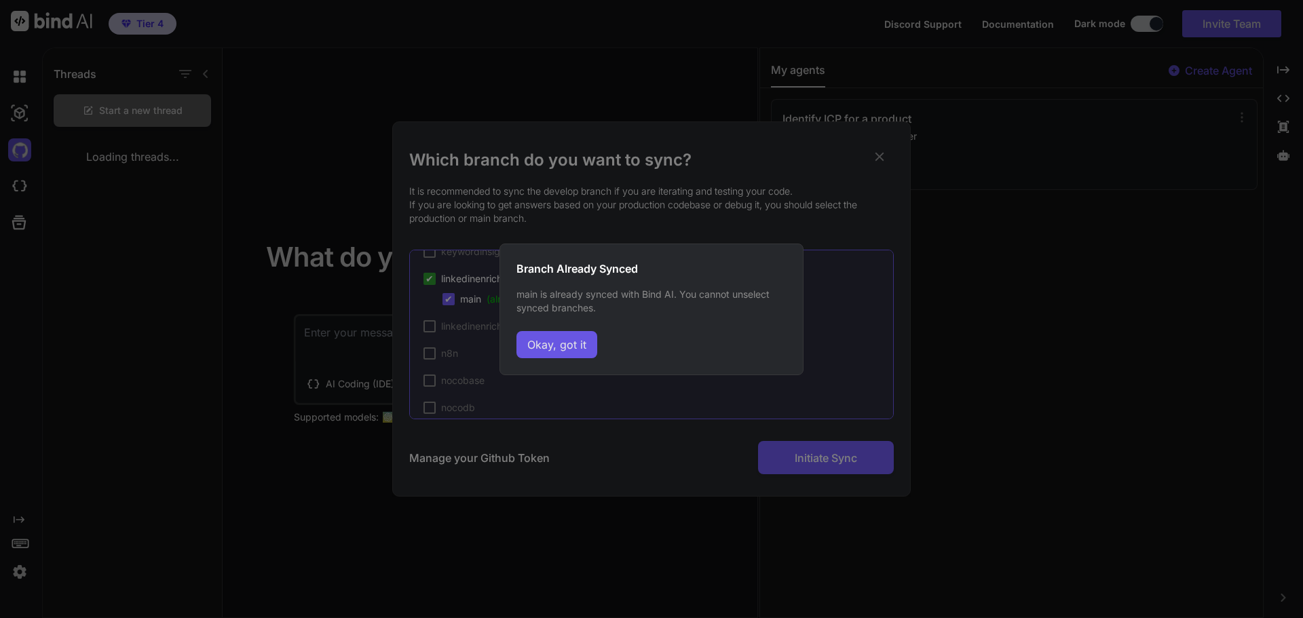
click at [577, 349] on button "Okay, got it" at bounding box center [556, 344] width 81 height 27
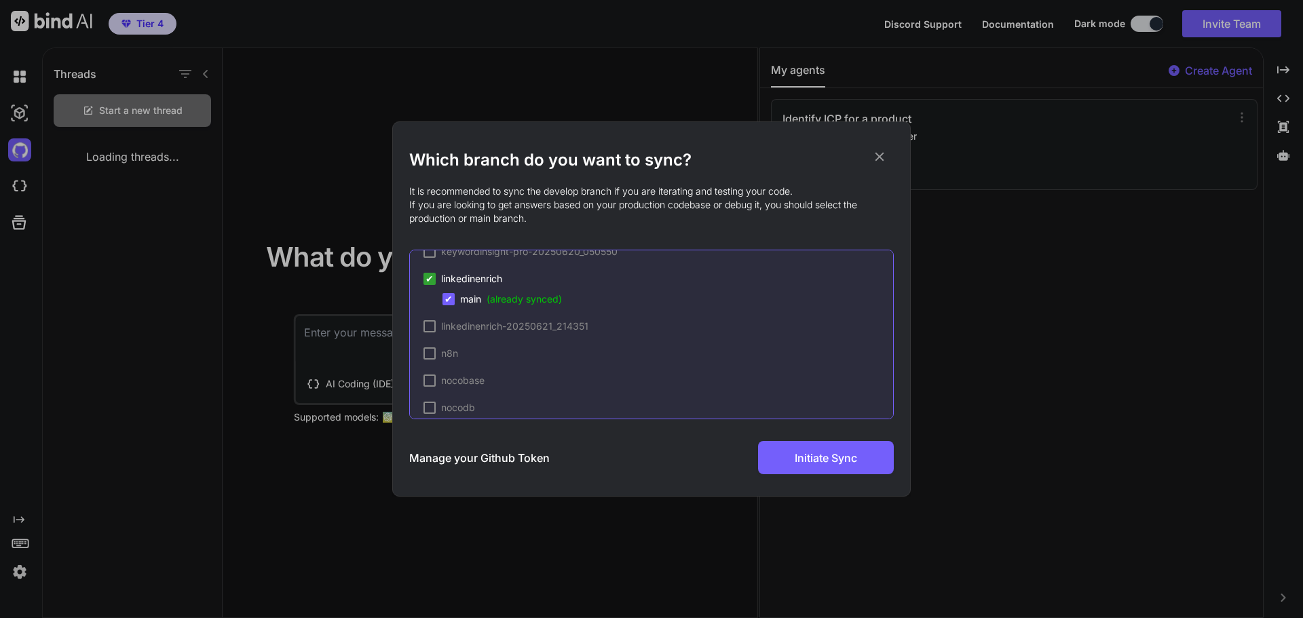
click at [873, 155] on icon at bounding box center [879, 156] width 15 height 15
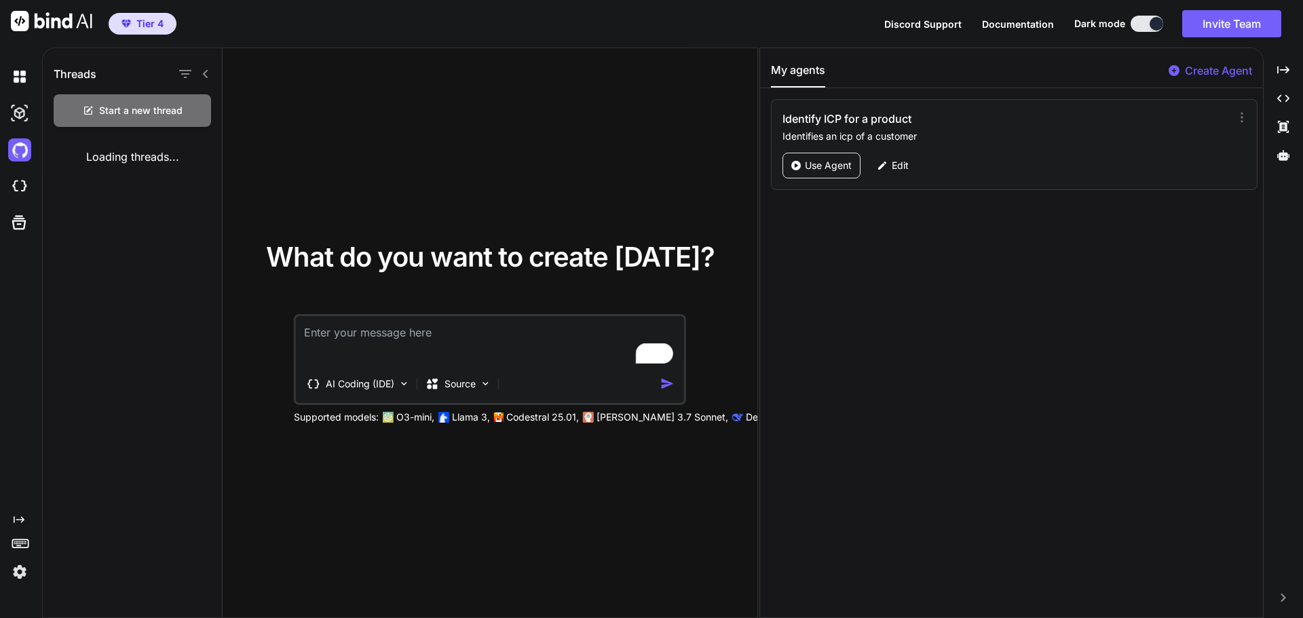
click at [24, 567] on img at bounding box center [19, 571] width 23 height 23
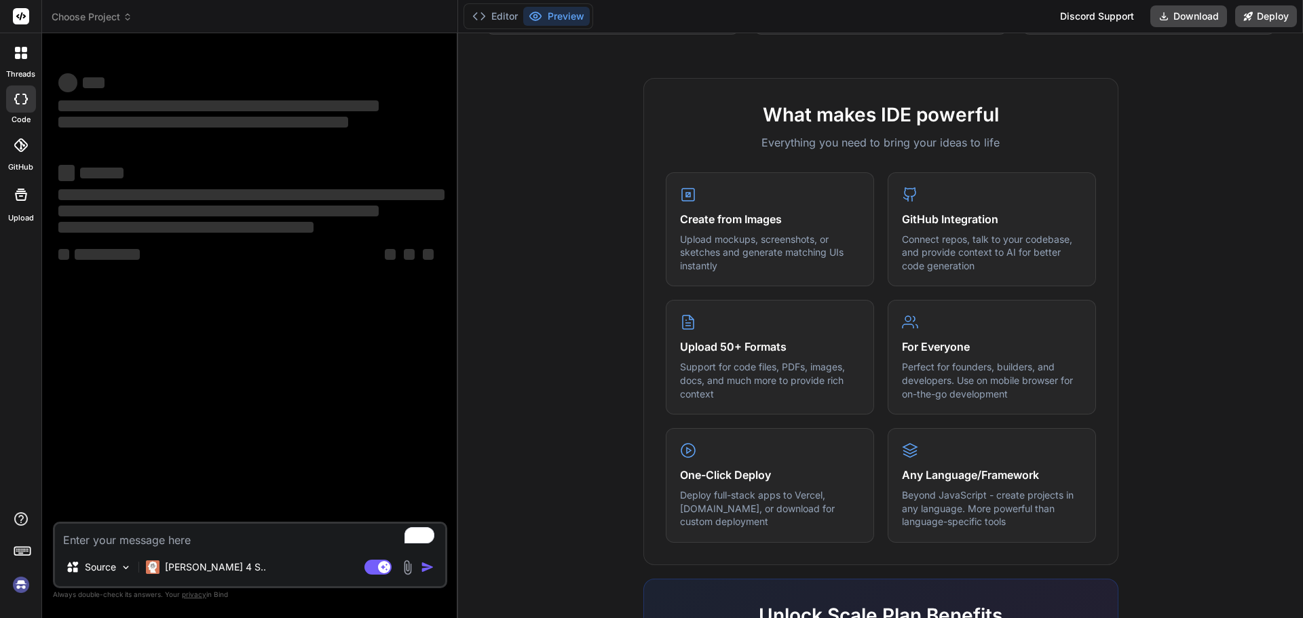
scroll to position [475, 0]
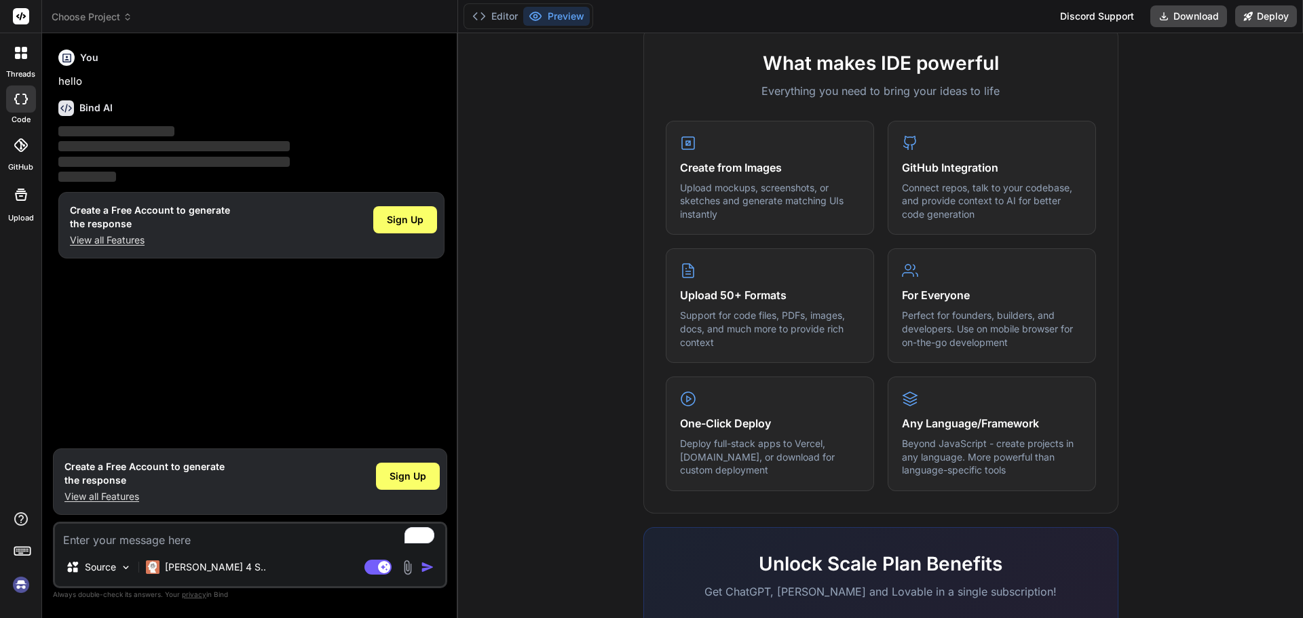
type textarea "x"
click at [22, 586] on img at bounding box center [20, 584] width 23 height 23
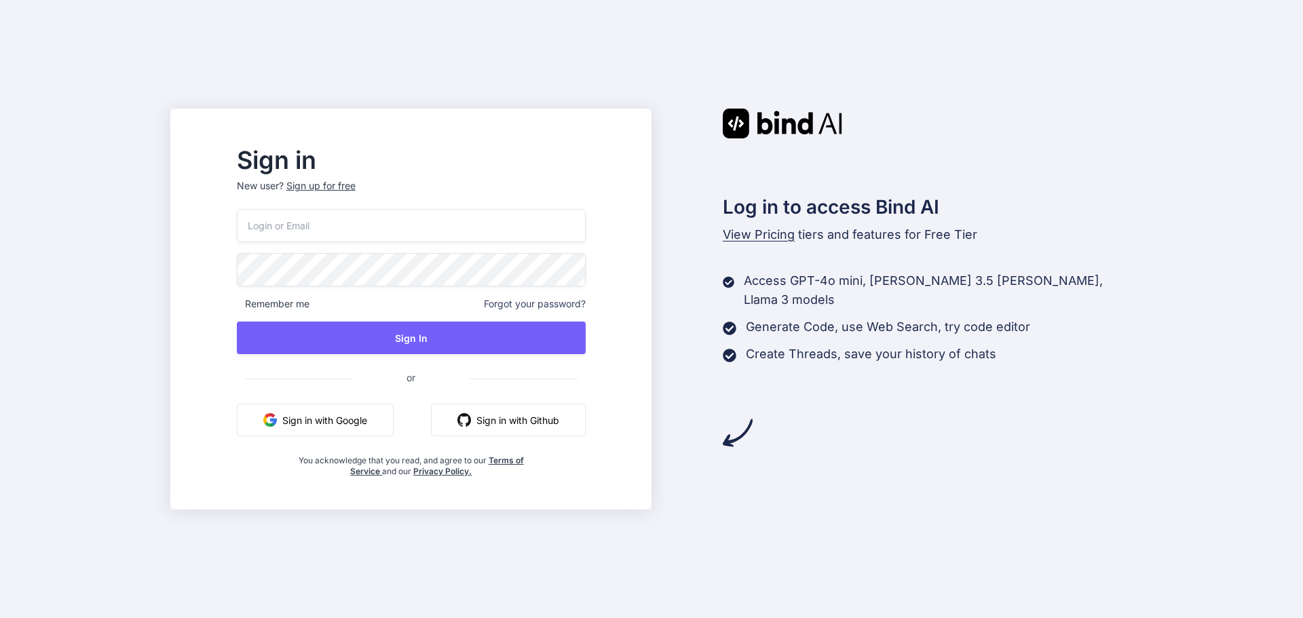
click at [583, 224] on span at bounding box center [578, 225] width 11 height 11
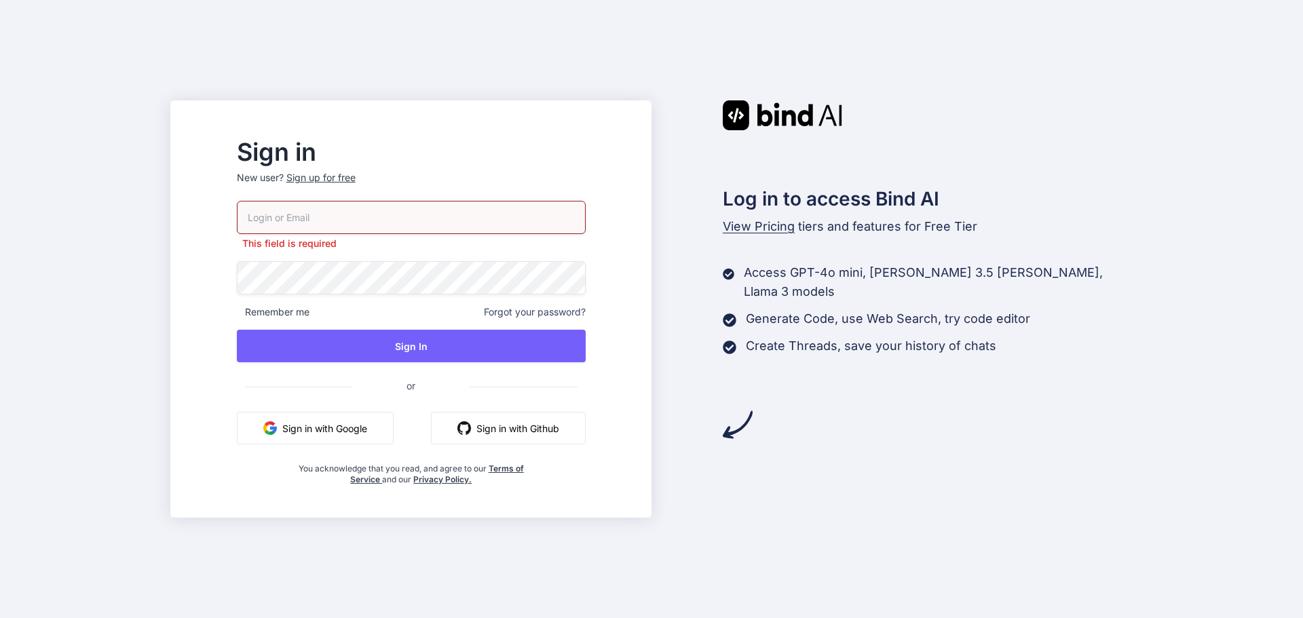
type input "[EMAIL_ADDRESS][DOMAIN_NAME]"
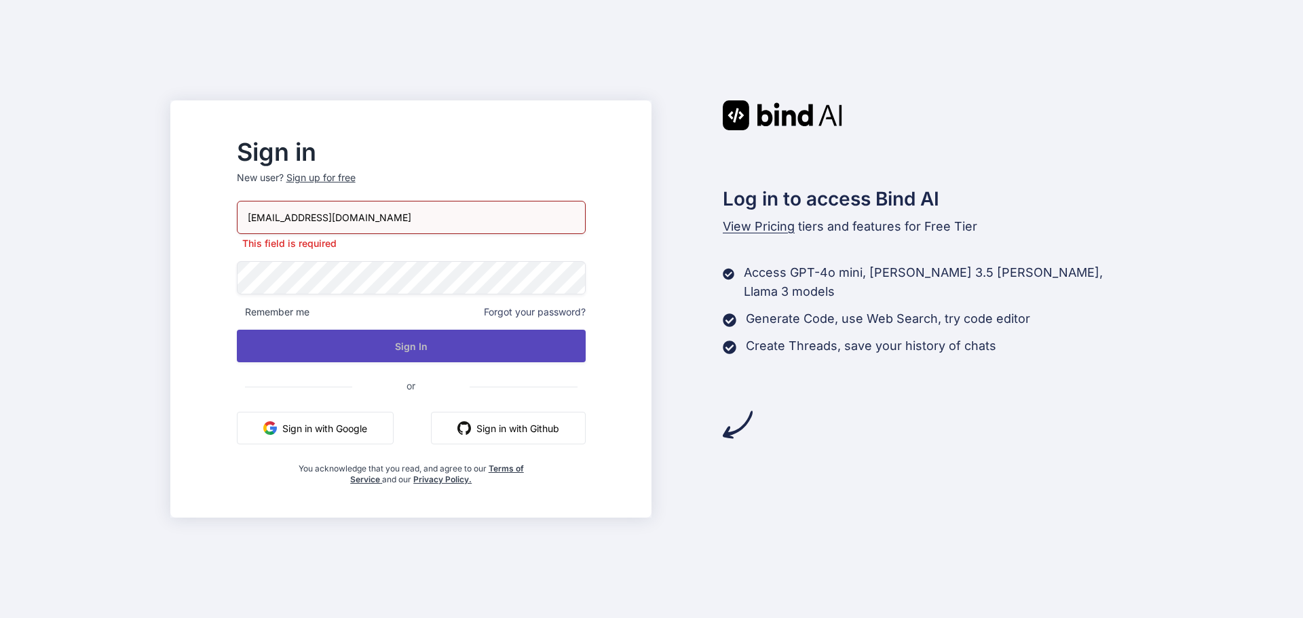
click at [450, 338] on button "Sign In" at bounding box center [411, 346] width 349 height 33
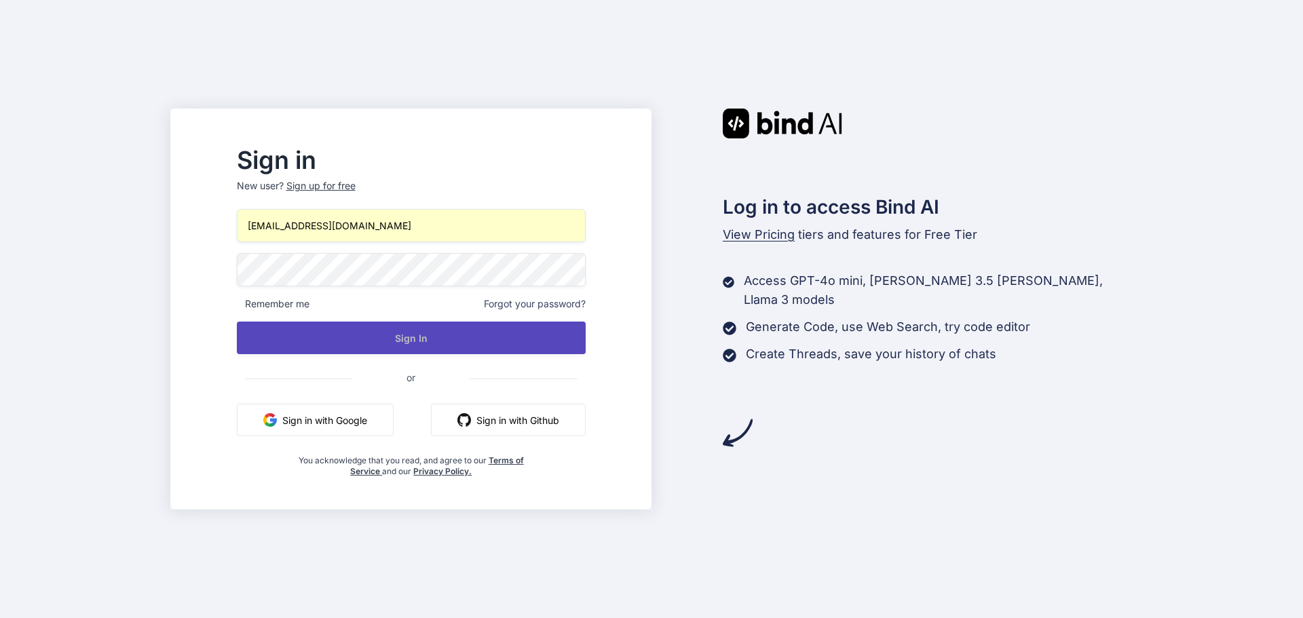
click at [478, 338] on button "Sign In" at bounding box center [411, 338] width 349 height 33
